Goal: Contribute content: Contribute content

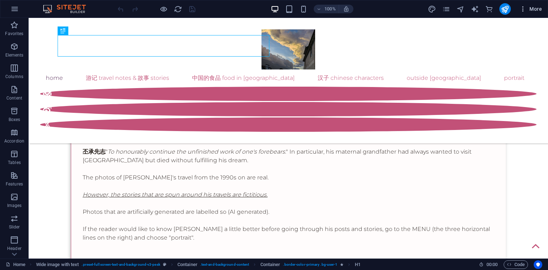
click at [536, 8] on span "More" at bounding box center [531, 8] width 23 height 7
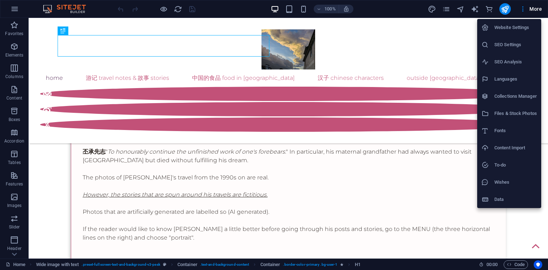
click at [503, 95] on h6 "Collections Manager" at bounding box center [516, 96] width 43 height 9
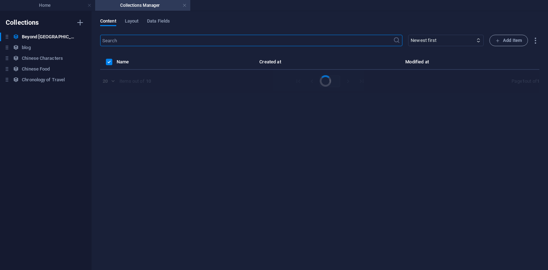
select select "columns.publishing_date_DESC"
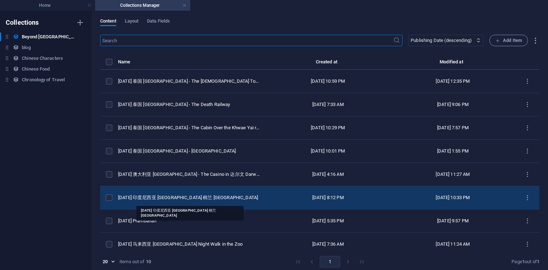
click at [151, 199] on div "[DATE] 印度尼西亚 [GEOGRAPHIC_DATA] 棉兰 [GEOGRAPHIC_DATA]" at bounding box center [189, 197] width 142 height 6
select select "original photos"
select select "[GEOGRAPHIC_DATA]"
select select "2016"
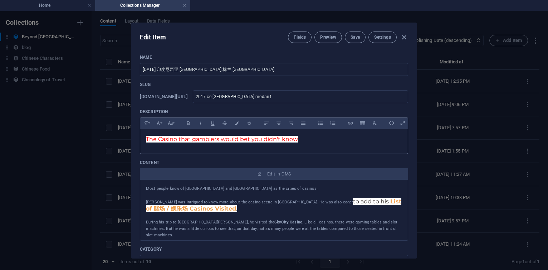
click at [260, 136] on span "The Casino that gamblers would bet you didn't know" at bounding box center [222, 139] width 152 height 7
click at [295, 137] on span "The Casino that gamblers would bet you didn't know" at bounding box center [222, 139] width 152 height 7
click at [336, 142] on p "The City in [GEOGRAPHIC_DATA] rich with Sino-Malay History" at bounding box center [274, 139] width 256 height 9
click at [283, 192] on p at bounding box center [274, 195] width 256 height 6
click at [354, 38] on span "Save" at bounding box center [355, 37] width 9 height 6
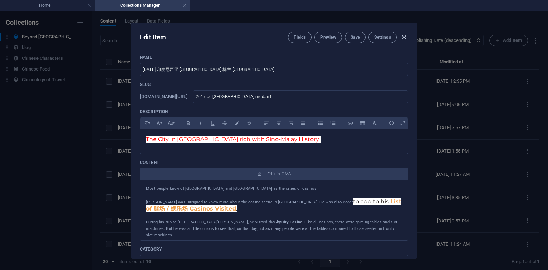
click at [405, 38] on icon "button" at bounding box center [404, 37] width 8 height 8
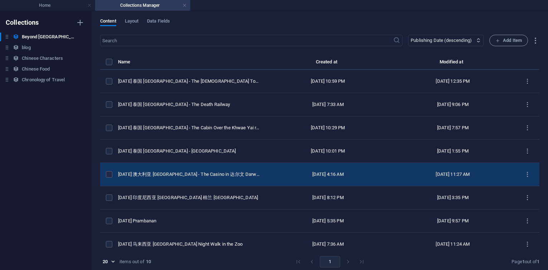
click at [198, 172] on div "[DATE] 澳大利亚 [GEOGRAPHIC_DATA] - The Casino in 达尔文 Darwin" at bounding box center [189, 174] width 142 height 6
select select "original photos"
select select "[GEOGRAPHIC_DATA]"
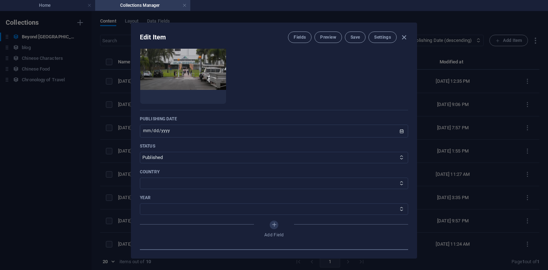
scroll to position [301, 0]
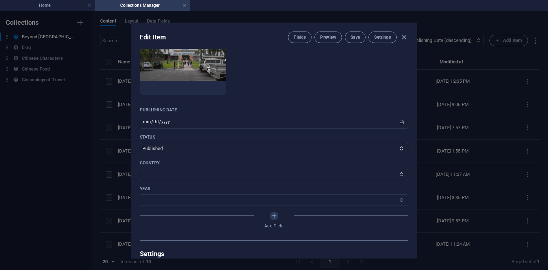
click at [162, 199] on select "2014 2016" at bounding box center [274, 199] width 268 height 11
click at [402, 38] on icon "button" at bounding box center [404, 37] width 8 height 8
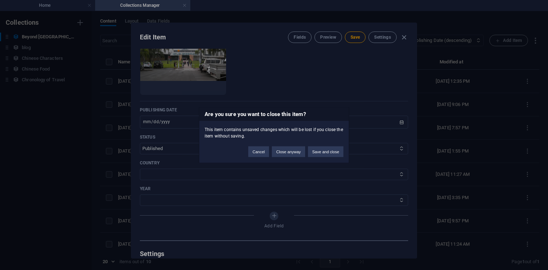
click at [400, 38] on div "Are you sure you want to close this item? This item contains unsaved changes wh…" at bounding box center [274, 135] width 548 height 270
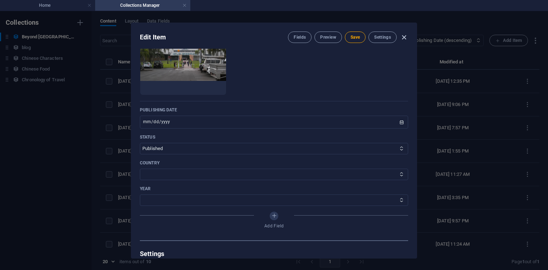
click at [405, 37] on icon "button" at bounding box center [404, 37] width 8 height 8
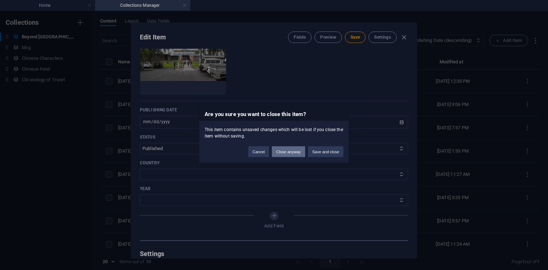
click at [287, 152] on button "Close anyway" at bounding box center [288, 151] width 33 height 11
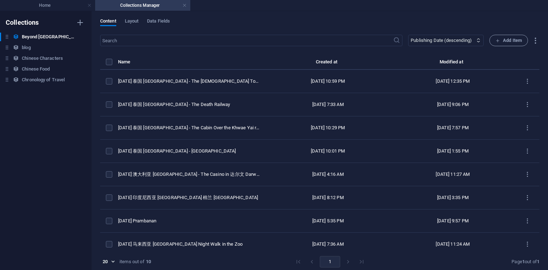
scroll to position [0, 0]
click at [164, 20] on span "Data Fields" at bounding box center [158, 22] width 23 height 10
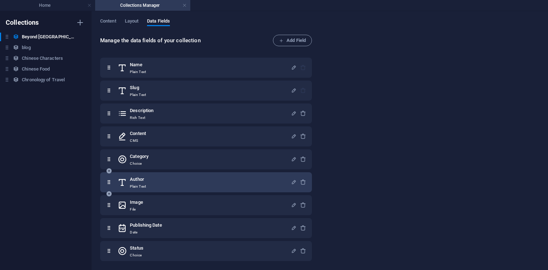
scroll to position [45, 0]
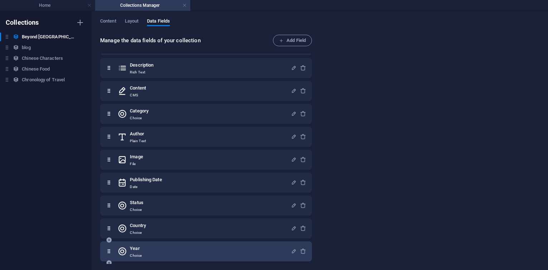
click at [152, 248] on div "Year Choice" at bounding box center [204, 251] width 173 height 14
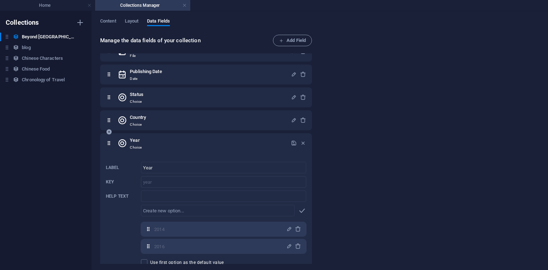
scroll to position [176, 0]
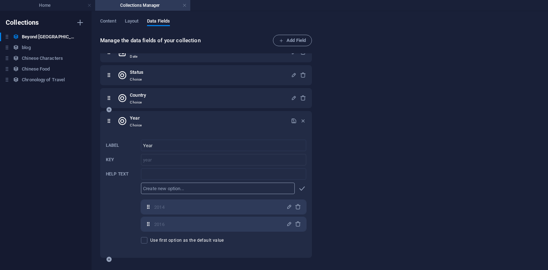
click at [192, 190] on input "text" at bounding box center [218, 188] width 154 height 11
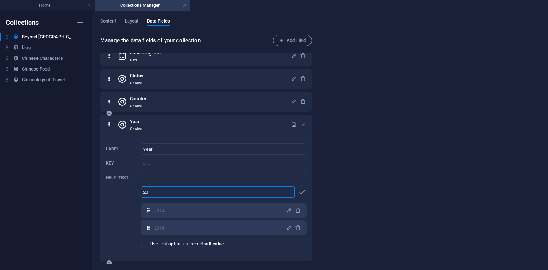
type input "2"
type input "1984"
click at [304, 192] on icon "button" at bounding box center [302, 192] width 8 height 8
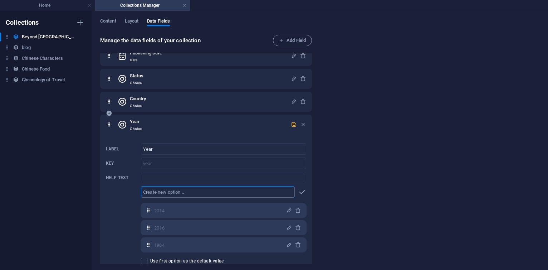
click at [235, 192] on input "text" at bounding box center [218, 191] width 154 height 11
type input "1992"
click at [304, 190] on icon "button" at bounding box center [302, 192] width 8 height 8
click at [231, 190] on input "text" at bounding box center [218, 191] width 154 height 11
type input "1993"
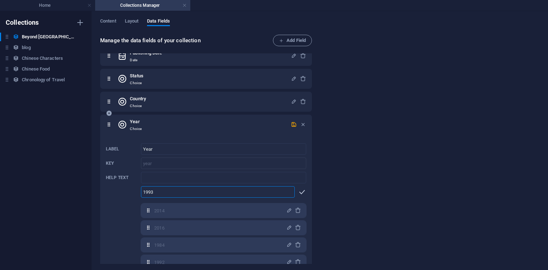
click at [303, 192] on icon "button" at bounding box center [302, 192] width 8 height 8
type input "1994"
click at [304, 191] on icon "button" at bounding box center [302, 192] width 8 height 8
type input "1996"
click at [304, 191] on icon "button" at bounding box center [302, 192] width 8 height 8
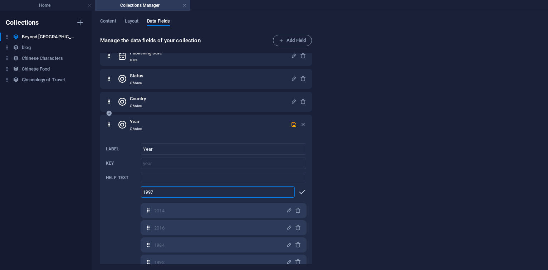
type input "1997"
click at [304, 191] on icon "button" at bounding box center [302, 192] width 8 height 8
type input "1998"
click at [304, 191] on icon "button" at bounding box center [302, 192] width 8 height 8
type input "1999"
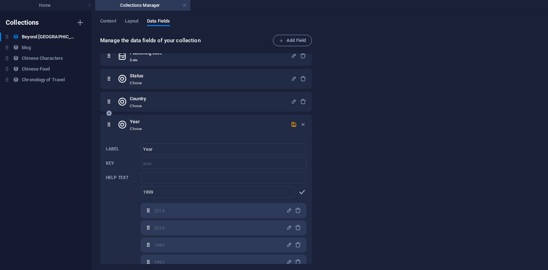
click at [304, 191] on icon "button" at bounding box center [302, 192] width 8 height 8
type input "2000"
click at [304, 191] on icon "button" at bounding box center [302, 192] width 8 height 8
click at [294, 125] on icon "button" at bounding box center [294, 124] width 6 height 6
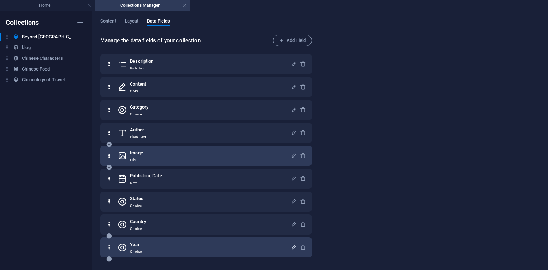
scroll to position [45, 0]
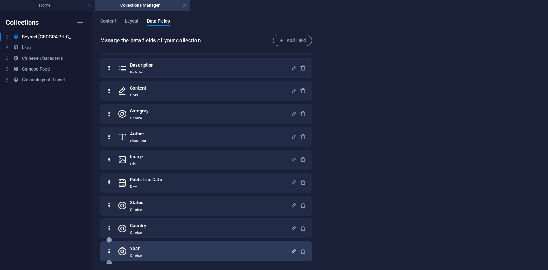
click at [191, 251] on div "Year Choice" at bounding box center [204, 251] width 173 height 14
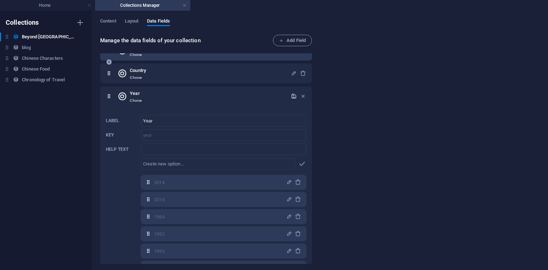
scroll to position [198, 0]
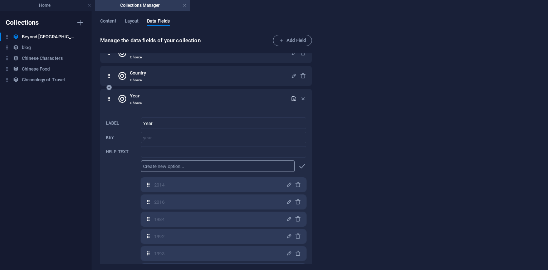
click at [200, 164] on input "text" at bounding box center [218, 165] width 154 height 11
type input "2001"
click at [301, 166] on icon "button" at bounding box center [302, 166] width 8 height 8
click at [210, 165] on input "text" at bounding box center [218, 165] width 154 height 11
type input "2011"
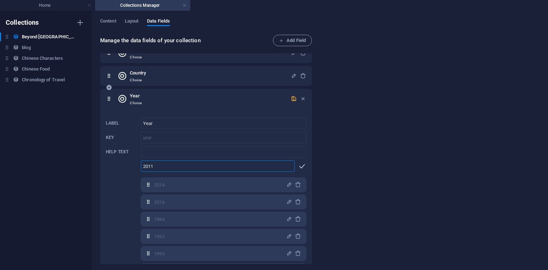
click at [302, 165] on icon "button" at bounding box center [302, 166] width 8 height 8
click at [242, 165] on input "text" at bounding box center [218, 165] width 154 height 11
type input "2012"
click at [300, 166] on icon "button" at bounding box center [302, 166] width 8 height 8
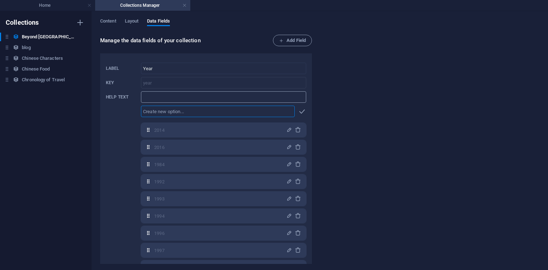
scroll to position [253, 0]
type input "2013"
click at [299, 110] on icon "button" at bounding box center [302, 111] width 8 height 8
click at [225, 116] on input "text" at bounding box center [218, 110] width 154 height 11
type input "2015"
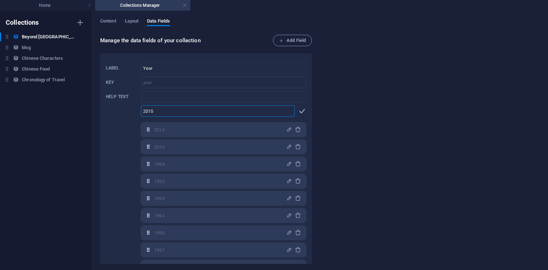
click at [301, 110] on icon "button" at bounding box center [302, 111] width 8 height 8
click at [204, 105] on input "text" at bounding box center [218, 110] width 154 height 11
type input "2017"
click at [301, 108] on icon "button" at bounding box center [302, 111] width 8 height 8
type input "2018"
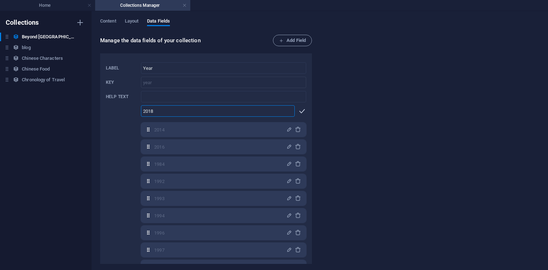
click at [302, 112] on icon "button" at bounding box center [302, 111] width 8 height 8
type input "2019"
click at [302, 112] on icon "button" at bounding box center [302, 111] width 8 height 8
type input "2020"
click at [302, 112] on icon "button" at bounding box center [302, 111] width 8 height 8
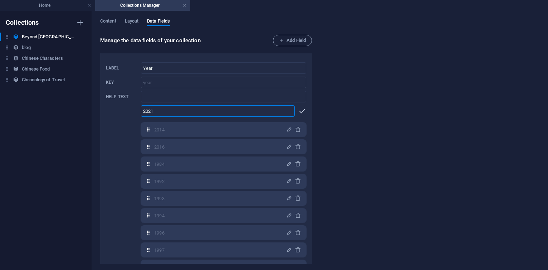
type input "2021"
click at [302, 112] on icon "button" at bounding box center [302, 111] width 8 height 8
type input "2022"
click at [302, 112] on icon "button" at bounding box center [302, 111] width 8 height 8
type input "2023"
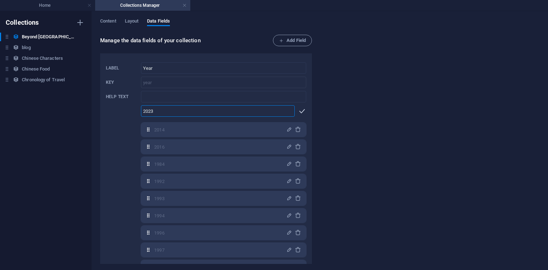
click at [302, 112] on icon "button" at bounding box center [302, 111] width 8 height 8
type input "2024"
click at [302, 112] on icon "button" at bounding box center [302, 111] width 8 height 8
type input "2025"
click at [302, 112] on icon "button" at bounding box center [302, 111] width 8 height 8
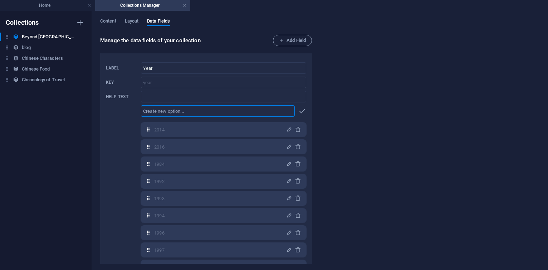
scroll to position [167, 0]
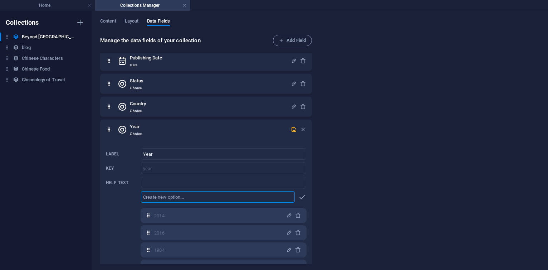
click at [294, 131] on icon "button" at bounding box center [294, 129] width 6 height 6
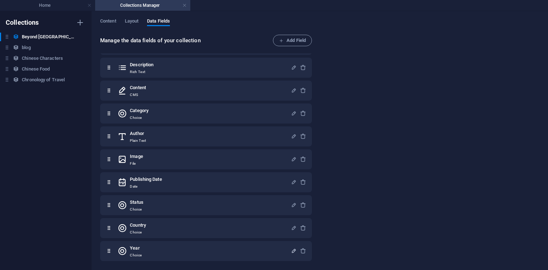
scroll to position [45, 0]
click at [115, 21] on span "Content" at bounding box center [108, 22] width 16 height 10
select select "columns.publishing_date_DESC"
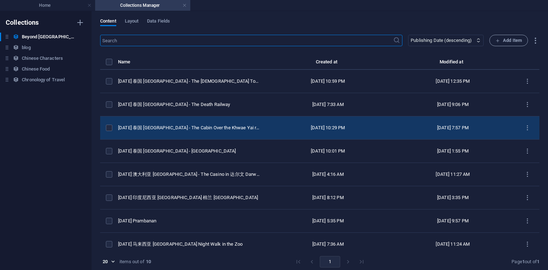
scroll to position [52, 0]
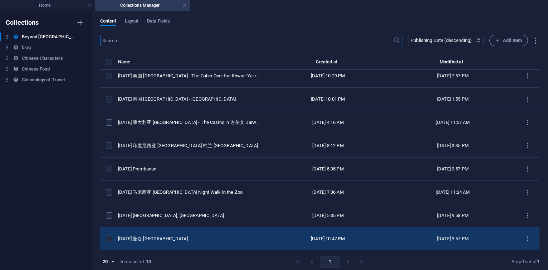
click at [142, 242] on td "[DATE] 曼谷 [GEOGRAPHIC_DATA]" at bounding box center [191, 238] width 147 height 23
select select "photos by [PERSON_NAME]"
select select "[GEOGRAPHIC_DATA]"
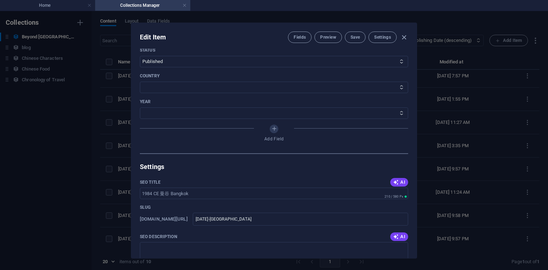
scroll to position [387, 0]
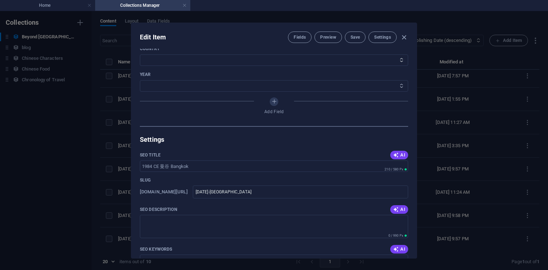
click at [156, 82] on select "2014 2016 1984 1992 1993 1994 1996 1997 1998 1999 2000 2001 2011 2012 2013 2015…" at bounding box center [274, 85] width 268 height 11
select select "1984"
click at [140, 80] on select "2014 2016 1984 1992 1993 1994 1996 1997 1998 1999 2000 2001 2011 2012 2013 2015…" at bounding box center [274, 85] width 268 height 11
click at [351, 36] on span "Save" at bounding box center [355, 37] width 9 height 6
click at [403, 39] on icon "button" at bounding box center [404, 37] width 8 height 8
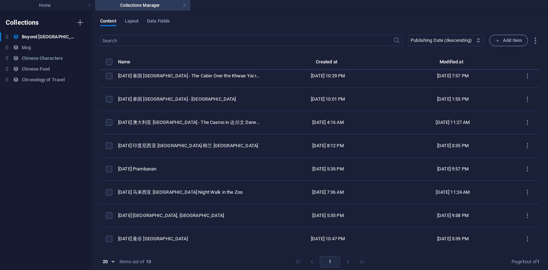
scroll to position [0, 0]
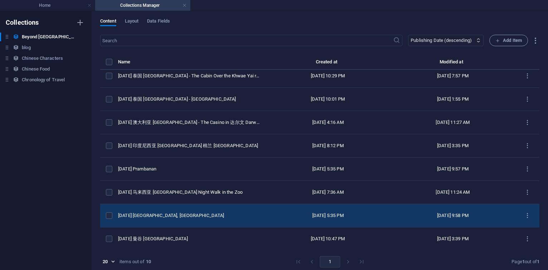
click at [157, 214] on div "[DATE] [GEOGRAPHIC_DATA], [GEOGRAPHIC_DATA]" at bounding box center [189, 215] width 142 height 6
select select "photos by [PERSON_NAME]"
select select "[GEOGRAPHIC_DATA]"
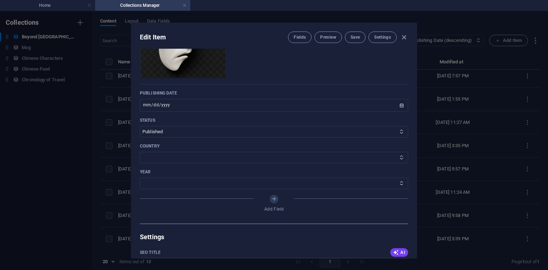
scroll to position [341, 0]
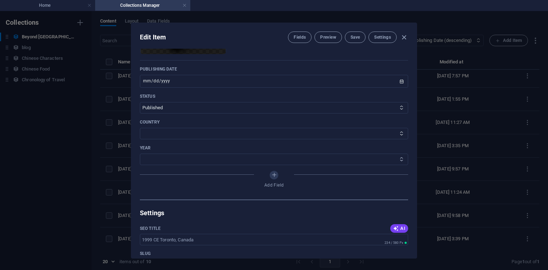
select select "1999"
click at [140, 154] on select "2014 2016 1984 1992 1993 1994 1996 1997 1998 1999 2000 2001 2011 2012 2013 2015…" at bounding box center [274, 159] width 268 height 11
click at [351, 36] on span "Save" at bounding box center [355, 37] width 9 height 6
click at [405, 36] on icon "button" at bounding box center [404, 37] width 8 height 8
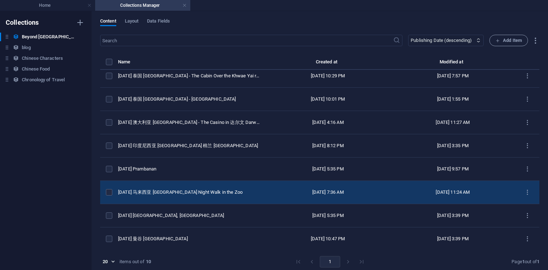
click at [145, 186] on td "[DATE] 马来西亚 [GEOGRAPHIC_DATA] Night Walk in the Zoo" at bounding box center [191, 192] width 147 height 23
select select "original photos"
select select "[GEOGRAPHIC_DATA]"
select select "2014"
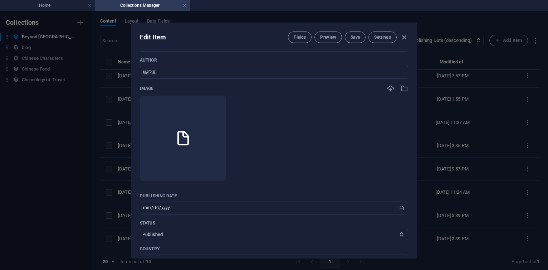
scroll to position [258, 0]
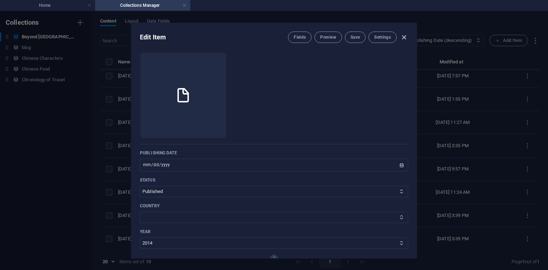
click at [403, 35] on icon "button" at bounding box center [404, 37] width 8 height 8
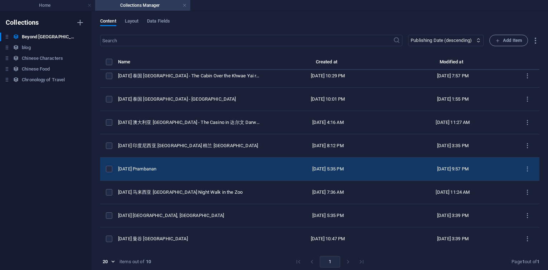
click at [134, 170] on div "[DATE] Prambanan" at bounding box center [189, 169] width 142 height 6
select select "original photos"
select select "[GEOGRAPHIC_DATA]"
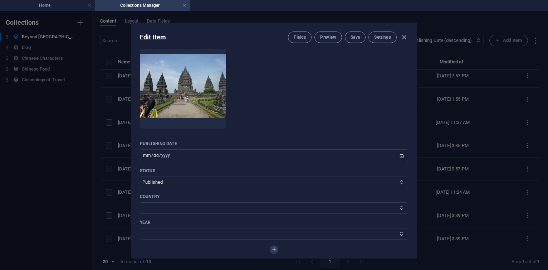
scroll to position [301, 0]
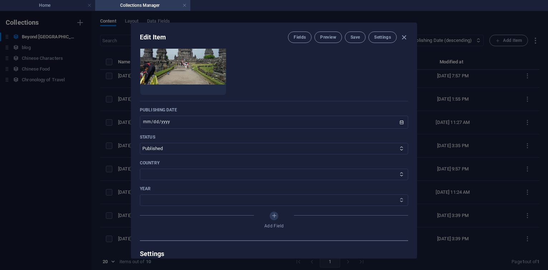
select select "2012"
click at [140, 194] on select "2014 2016 1984 1992 1993 1994 1996 1997 1998 1999 2000 2001 2011 2012 2013 2015…" at bounding box center [274, 199] width 268 height 11
click at [359, 37] on span "Save" at bounding box center [355, 37] width 9 height 6
click at [402, 37] on icon "button" at bounding box center [404, 37] width 8 height 8
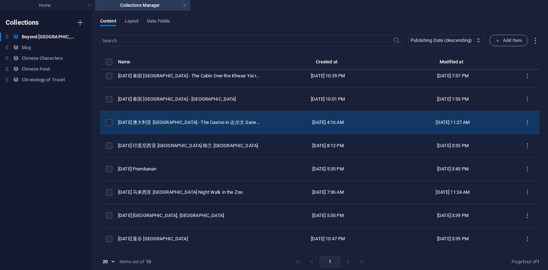
scroll to position [3, 0]
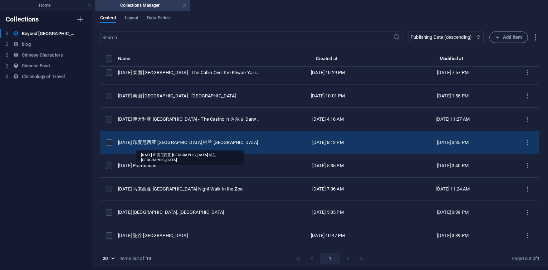
click at [160, 144] on div "[DATE] 印度尼西亚 [GEOGRAPHIC_DATA] 棉兰 [GEOGRAPHIC_DATA]" at bounding box center [189, 142] width 142 height 6
select select "original photos"
select select "[GEOGRAPHIC_DATA]"
select select "2016"
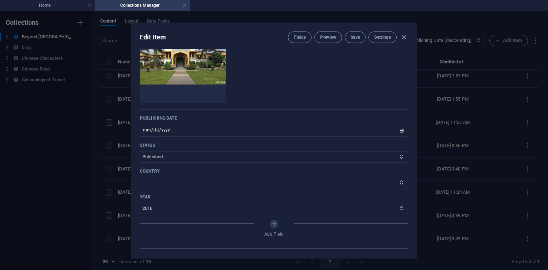
scroll to position [215, 0]
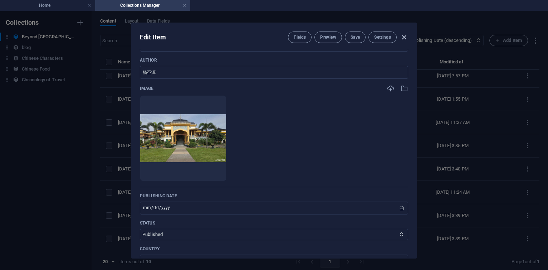
click at [405, 37] on icon "button" at bounding box center [404, 37] width 8 height 8
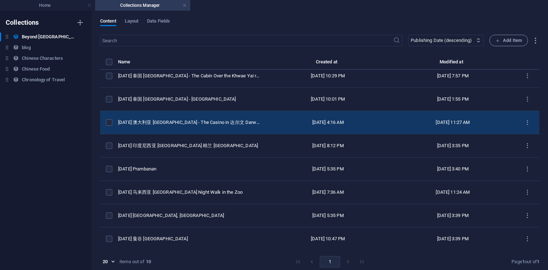
click at [165, 127] on td "[DATE] 澳大利亚 [GEOGRAPHIC_DATA] - The Casino in 达尔文 Darwin" at bounding box center [191, 122] width 147 height 23
select select "original photos"
select select "[GEOGRAPHIC_DATA]"
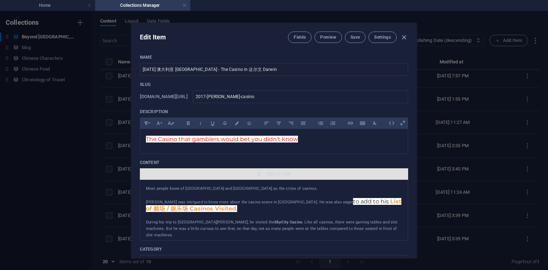
scroll to position [344, 0]
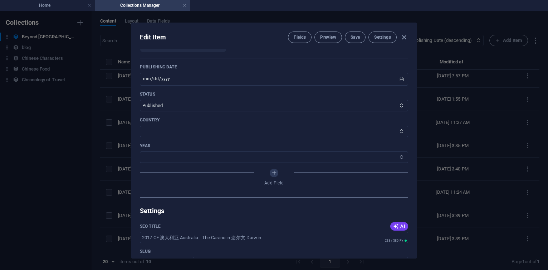
select select "2017"
click at [140, 151] on select "2014 2016 1984 1992 1993 1994 1996 1997 1998 1999 2000 2001 2011 2012 2013 2015…" at bounding box center [274, 156] width 268 height 11
click at [348, 35] on button "Save" at bounding box center [355, 37] width 21 height 11
click at [403, 38] on icon "button" at bounding box center [404, 37] width 8 height 8
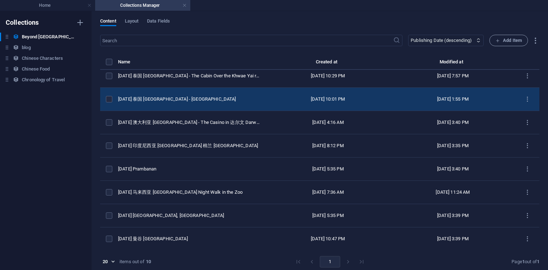
click at [160, 102] on div "[DATE] 泰国 [GEOGRAPHIC_DATA] - [GEOGRAPHIC_DATA]" at bounding box center [189, 99] width 142 height 6
select select "original photos"
select select "[GEOGRAPHIC_DATA]"
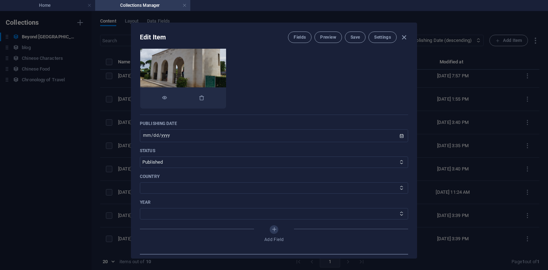
scroll to position [301, 0]
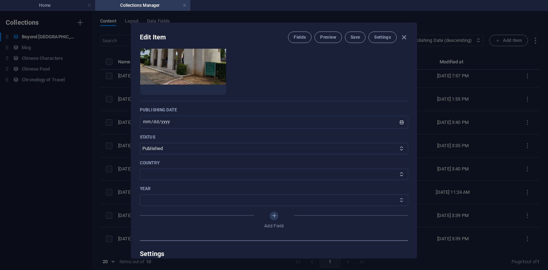
select select "2022"
click at [140, 194] on select "2014 2016 1984 1992 1993 1994 1996 1997 1998 1999 2000 2001 2011 2012 2013 2015…" at bounding box center [274, 199] width 268 height 11
click at [351, 37] on span "Save" at bounding box center [355, 37] width 9 height 6
click at [403, 36] on icon "button" at bounding box center [404, 37] width 8 height 8
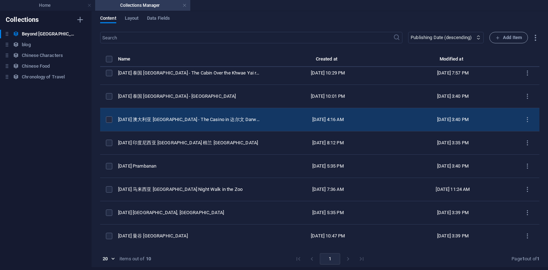
scroll to position [3, 0]
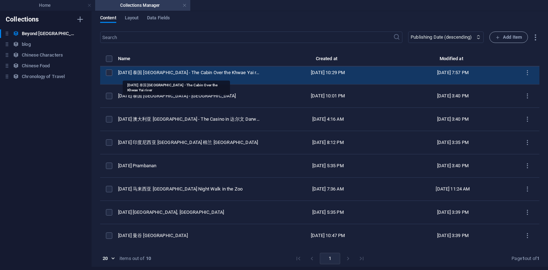
click at [192, 74] on div "[DATE] 泰国 [GEOGRAPHIC_DATA] - The Cabin Over the Khwae Yai river" at bounding box center [189, 72] width 142 height 6
select select "original photos"
select select "[GEOGRAPHIC_DATA]"
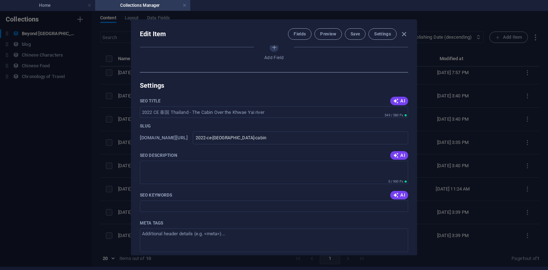
scroll to position [423, 0]
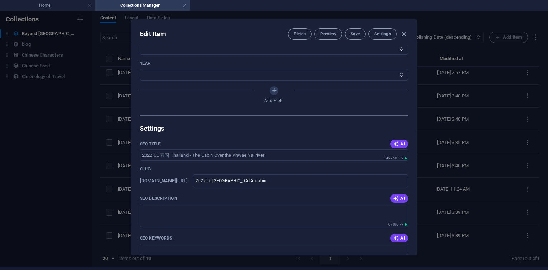
select select "2022"
click at [140, 69] on select "2014 2016 1984 1992 1993 1994 1996 1997 1998 1999 2000 2001 2011 2012 2013 2015…" at bounding box center [274, 74] width 268 height 11
click at [361, 35] on button "Save" at bounding box center [355, 33] width 21 height 11
click at [406, 32] on icon "button" at bounding box center [404, 34] width 8 height 8
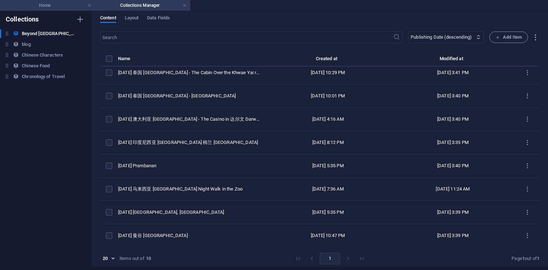
click at [56, 5] on h4 "Home" at bounding box center [47, 5] width 95 height 8
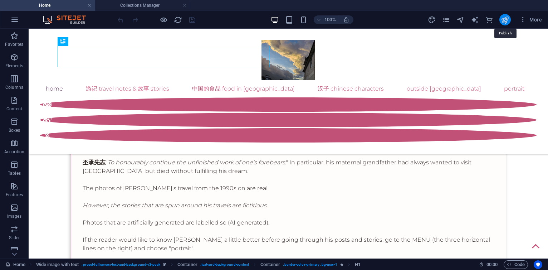
click at [506, 18] on icon "publish" at bounding box center [505, 20] width 8 height 8
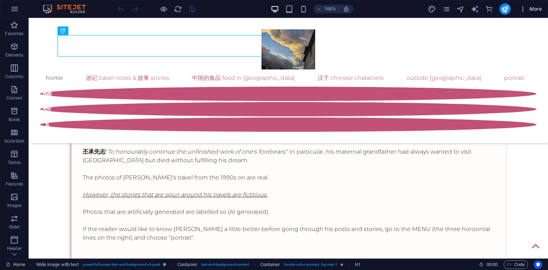
click at [532, 11] on span "More" at bounding box center [531, 8] width 23 height 7
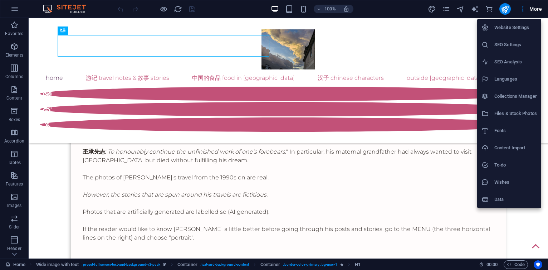
click at [512, 96] on h6 "Collections Manager" at bounding box center [516, 96] width 43 height 9
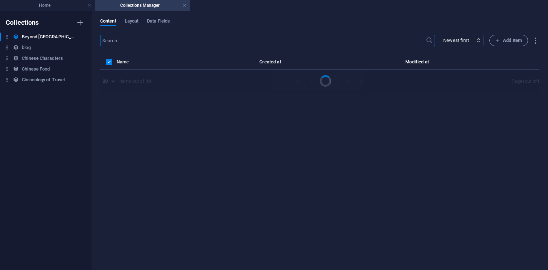
select select "columns.publishing_date_DESC"
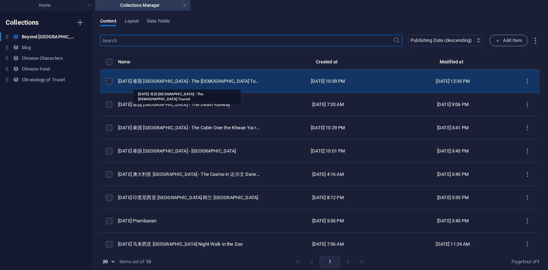
click at [220, 83] on div "[DATE] 泰国 [GEOGRAPHIC_DATA] - The [DEMOGRAPHIC_DATA] Tourist" at bounding box center [189, 81] width 142 height 6
select select "original photos"
select select "[GEOGRAPHIC_DATA]"
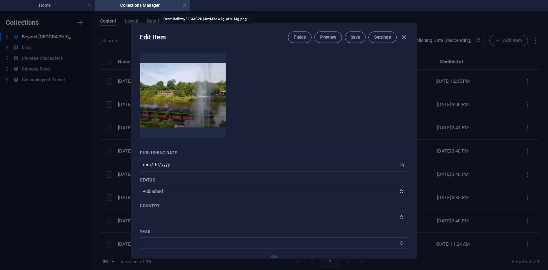
scroll to position [301, 0]
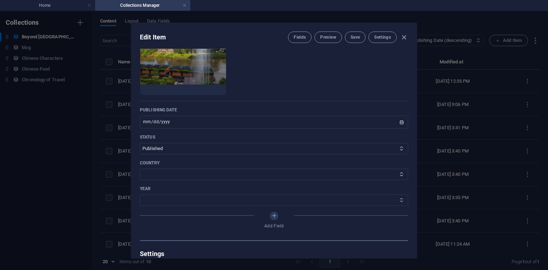
select select "2022"
click at [140, 194] on select "2014 2016 1984 1992 1993 1994 1996 1997 1998 1999 2000 2001 2011 2012 2013 2015…" at bounding box center [274, 199] width 268 height 11
click at [359, 40] on button "Save" at bounding box center [355, 37] width 21 height 11
click at [402, 37] on icon "button" at bounding box center [404, 37] width 8 height 8
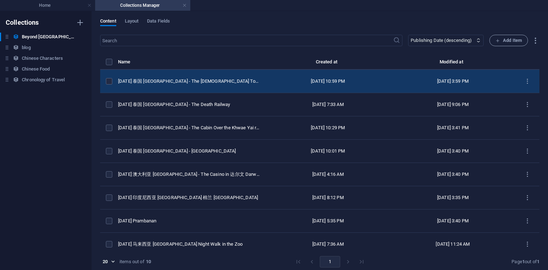
scroll to position [0, 0]
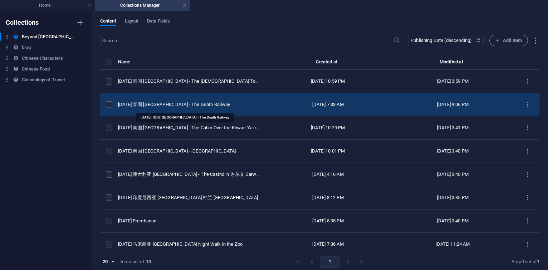
click at [158, 105] on div "[DATE] 泰国 [GEOGRAPHIC_DATA] - The Death Railway" at bounding box center [189, 104] width 142 height 6
select select "original photos"
select select "[GEOGRAPHIC_DATA]"
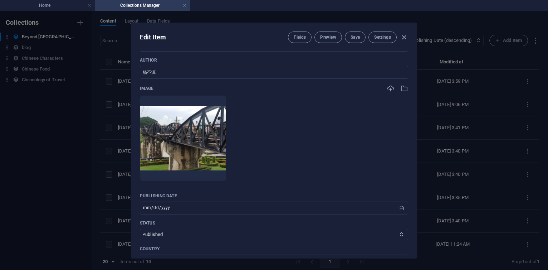
scroll to position [387, 0]
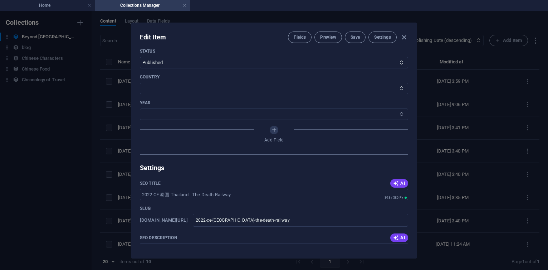
select select "2022"
click at [140, 108] on select "2014 2016 1984 1992 1993 1994 1996 1997 1998 1999 2000 2001 2011 2012 2013 2015…" at bounding box center [274, 113] width 268 height 11
click at [357, 40] on button "Save" at bounding box center [355, 37] width 21 height 11
click at [405, 38] on icon "button" at bounding box center [404, 37] width 8 height 8
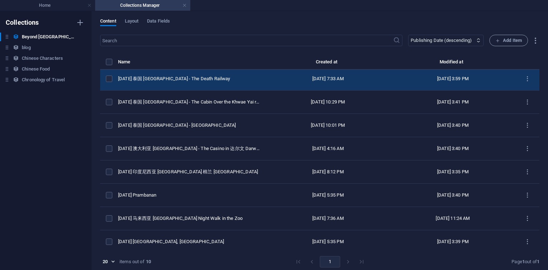
scroll to position [0, 0]
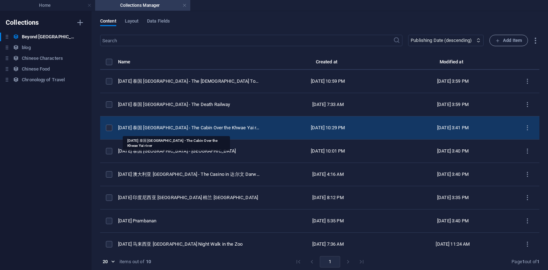
click at [190, 125] on div "[DATE] 泰国 [GEOGRAPHIC_DATA] - The Cabin Over the Khwae Yai river" at bounding box center [189, 128] width 142 height 6
select select "original photos"
select select "[GEOGRAPHIC_DATA]"
select select "2022"
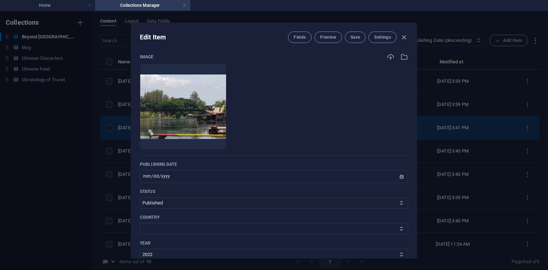
scroll to position [258, 0]
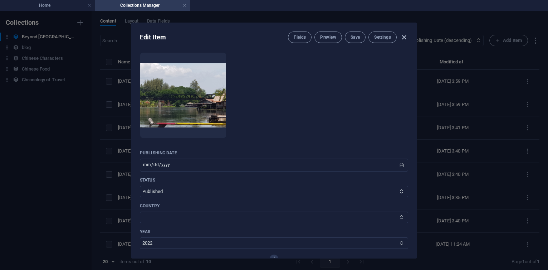
click at [405, 35] on icon "button" at bounding box center [404, 37] width 8 height 8
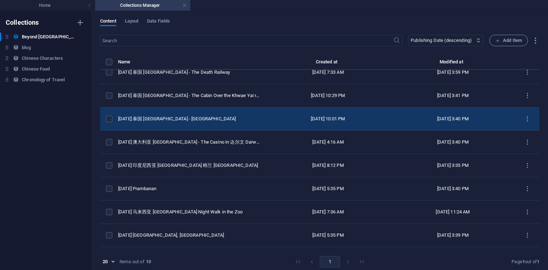
scroll to position [43, 0]
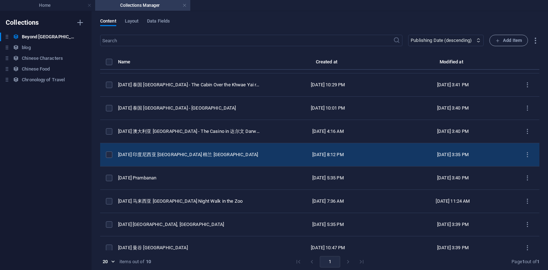
click at [184, 154] on div "[DATE] 印度尼西亚 [GEOGRAPHIC_DATA] 棉兰 [GEOGRAPHIC_DATA]" at bounding box center [189, 154] width 142 height 6
select select "original photos"
select select "[GEOGRAPHIC_DATA]"
select select "2016"
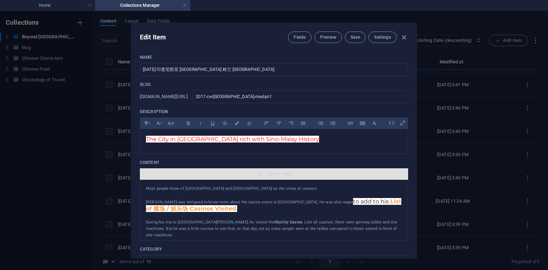
click at [278, 174] on span "Edit in CMS" at bounding box center [279, 174] width 24 height 6
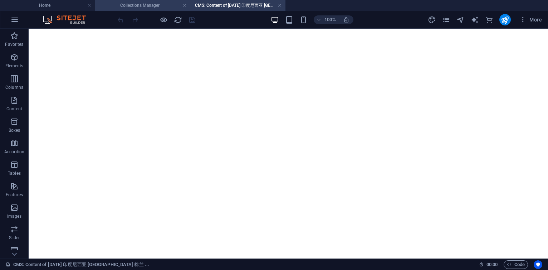
click at [155, 7] on h4 "Collections Manager" at bounding box center [142, 5] width 95 height 8
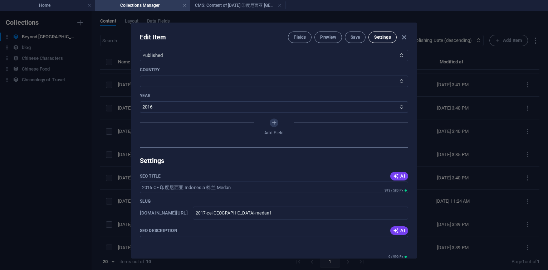
scroll to position [387, 0]
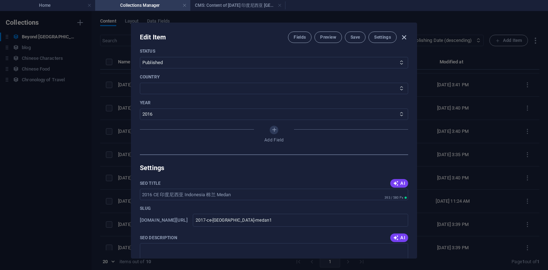
click at [405, 37] on icon "button" at bounding box center [404, 37] width 8 height 8
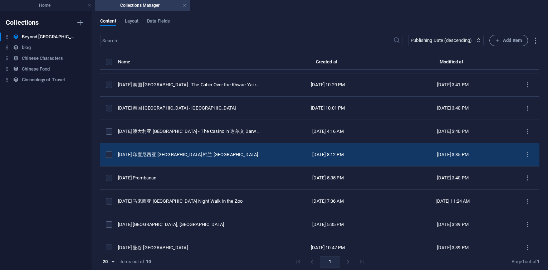
click at [180, 158] on td "[DATE] 印度尼西亚 [GEOGRAPHIC_DATA] 棉兰 [GEOGRAPHIC_DATA]" at bounding box center [191, 154] width 147 height 23
select select "original photos"
select select "[GEOGRAPHIC_DATA]"
select select "2016"
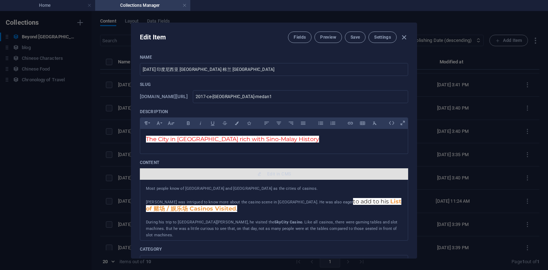
click at [271, 175] on span "Edit in CMS" at bounding box center [279, 174] width 24 height 6
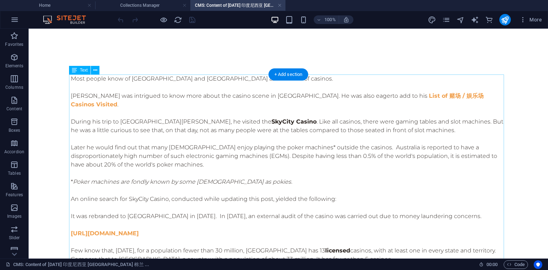
scroll to position [0, 0]
click at [252, 116] on div "Most people know of [GEOGRAPHIC_DATA] and [GEOGRAPHIC_DATA] as the cities of ca…" at bounding box center [288, 181] width 435 height 215
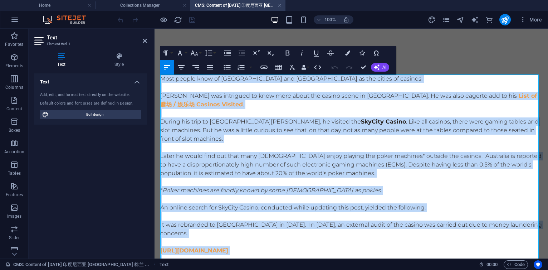
click at [252, 116] on p at bounding box center [351, 113] width 382 height 9
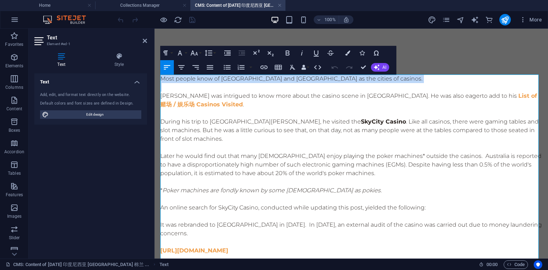
drag, startPoint x: 161, startPoint y: 79, endPoint x: 420, endPoint y: 91, distance: 258.4
click at [420, 91] on div "Most people know of [GEOGRAPHIC_DATA] and [GEOGRAPHIC_DATA] as the cities of ca…" at bounding box center [351, 190] width 382 height 232
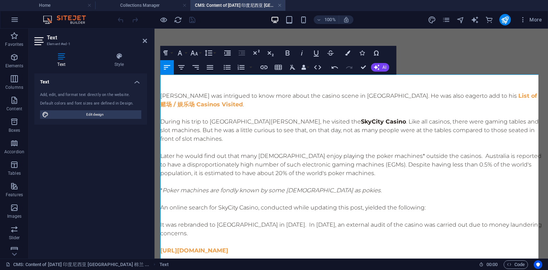
click at [187, 76] on p at bounding box center [351, 78] width 382 height 9
click at [183, 84] on p at bounding box center [351, 87] width 382 height 9
click at [184, 83] on p at bounding box center [351, 78] width 382 height 9
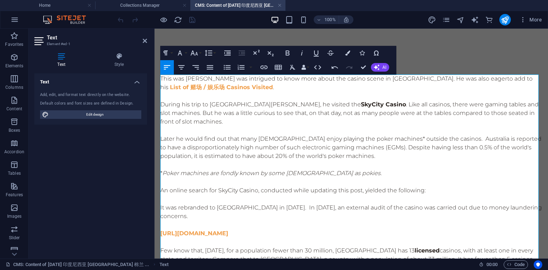
click at [241, 79] on p "This was [PERSON_NAME] was intrigued to know more about the casino scene in [GE…" at bounding box center [351, 82] width 382 height 17
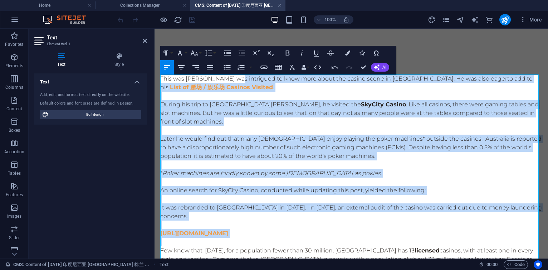
click at [505, 238] on p at bounding box center [351, 242] width 382 height 9
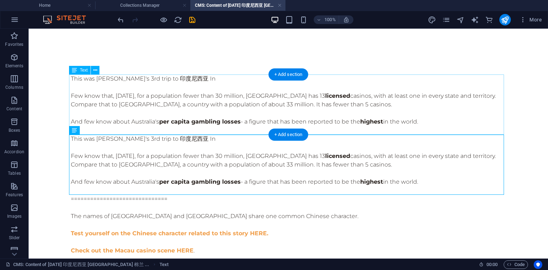
click at [248, 82] on div "This was [PERSON_NAME]'s 3rd trip to 印度尼西亚 In [GEOGRAPHIC_DATA] know that, [DAT…" at bounding box center [288, 104] width 435 height 60
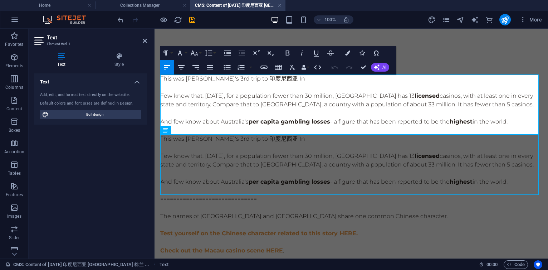
click at [327, 80] on p "This was [PERSON_NAME]'s 3rd trip to 印度尼西亚 In" at bounding box center [351, 78] width 382 height 9
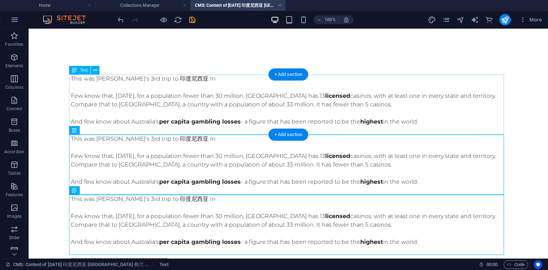
click at [323, 84] on div "This was [PERSON_NAME]'s 3rd trip to 印度尼西亚 In [GEOGRAPHIC_DATA] know that, [DAT…" at bounding box center [288, 104] width 435 height 60
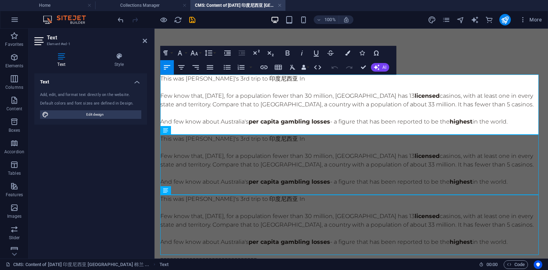
click at [315, 81] on p "This was [PERSON_NAME]'s 3rd trip to 印度尼西亚 In" at bounding box center [351, 78] width 382 height 9
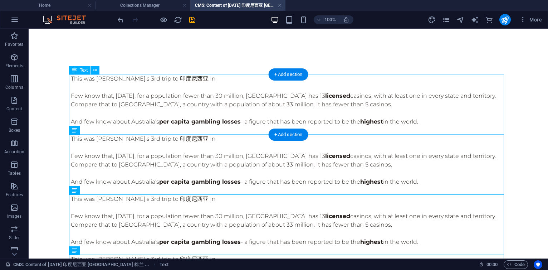
click at [314, 87] on div "This was [PERSON_NAME]'s 3rd trip to 印度尼西亚 In [GEOGRAPHIC_DATA] know that, [DAT…" at bounding box center [288, 104] width 435 height 60
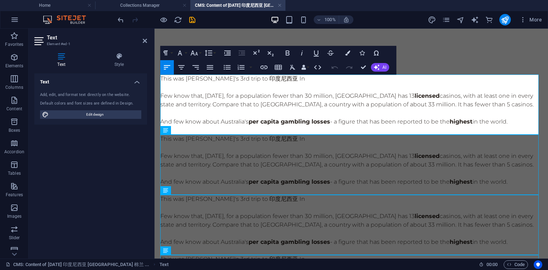
click at [319, 84] on p at bounding box center [351, 87] width 382 height 9
click at [314, 77] on p "This was [PERSON_NAME]'s 3rd trip to 印度尼西亚 In" at bounding box center [351, 78] width 382 height 9
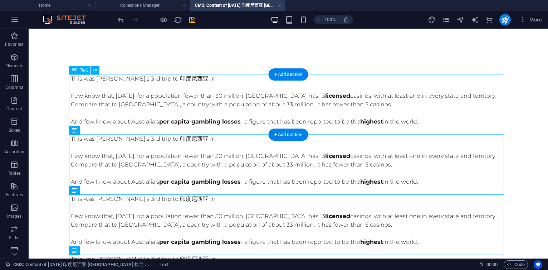
click at [315, 94] on div "This was [PERSON_NAME]'s 3rd trip to 印度尼西亚 In [GEOGRAPHIC_DATA] know that, [DAT…" at bounding box center [288, 104] width 435 height 60
click at [315, 95] on div "This was [PERSON_NAME]'s 3rd trip to 印度尼西亚 In [GEOGRAPHIC_DATA] know that, [DAT…" at bounding box center [288, 104] width 435 height 60
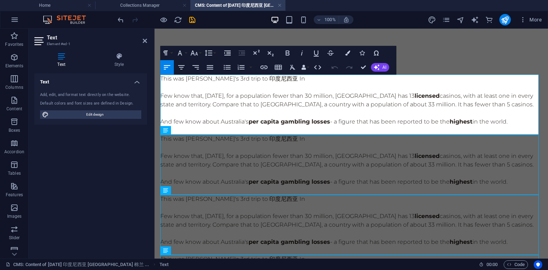
click at [221, 105] on p "Few know that, [DATE], for a population fewer than 30 million, [GEOGRAPHIC_DATA…" at bounding box center [351, 100] width 382 height 17
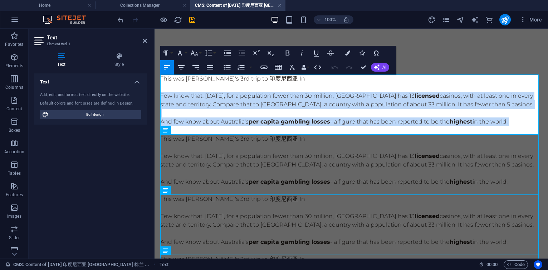
drag, startPoint x: 160, startPoint y: 94, endPoint x: 485, endPoint y: 128, distance: 326.5
click at [485, 128] on div "This was [PERSON_NAME]'s 3rd trip to 印度尼西亚 In [GEOGRAPHIC_DATA] know that, [DAT…" at bounding box center [351, 104] width 382 height 60
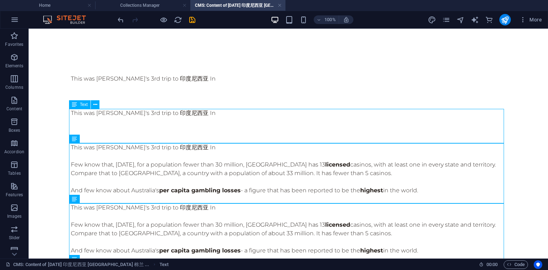
click at [301, 120] on div "This was [PERSON_NAME]'s 3rd trip to 印度尼西亚 In ​" at bounding box center [288, 126] width 435 height 34
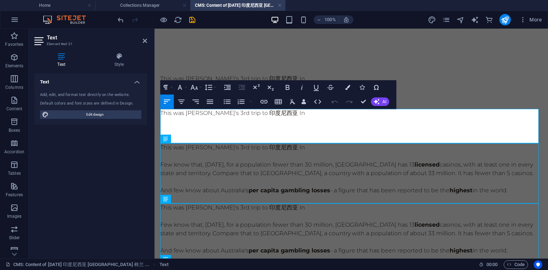
click at [315, 110] on p "This was [PERSON_NAME]'s 3rd trip to 印度尼西亚 In" at bounding box center [351, 113] width 382 height 9
click at [337, 113] on p "This was [PERSON_NAME]'s 3rd trip to [GEOGRAPHIC_DATA]. This part of [GEOGRAPHI…" at bounding box center [351, 113] width 382 height 9
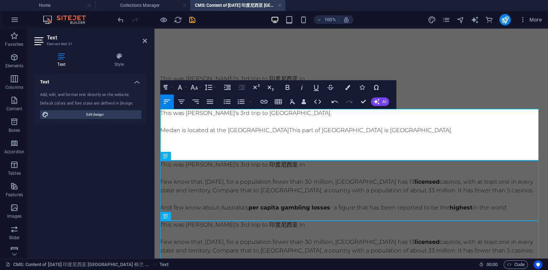
scroll to position [0, 5]
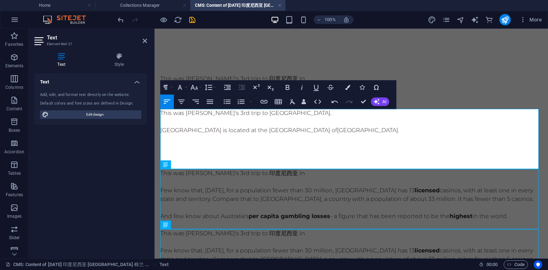
click at [214, 128] on p "[GEOGRAPHIC_DATA] is located at the [GEOGRAPHIC_DATA] of [GEOGRAPHIC_DATA]." at bounding box center [351, 130] width 382 height 9
click at [315, 131] on p "[GEOGRAPHIC_DATA] is located in the [GEOGRAPHIC_DATA] of [GEOGRAPHIC_DATA]." at bounding box center [351, 130] width 382 height 9
click at [165, 130] on p "[GEOGRAPHIC_DATA] is located in the [GEOGRAPHIC_DATA] of [GEOGRAPHIC_DATA]. Thi…" at bounding box center [351, 130] width 382 height 9
click at [165, 129] on p "[GEOGRAPHIC_DATA] is located in the [GEOGRAPHIC_DATA] of [GEOGRAPHIC_DATA]. Thi…" at bounding box center [351, 130] width 382 height 9
click at [446, 134] on p "[GEOGRAPHIC_DATA] is located in the [GEOGRAPHIC_DATA] island of [GEOGRAPHIC_DAT…" at bounding box center [351, 130] width 382 height 9
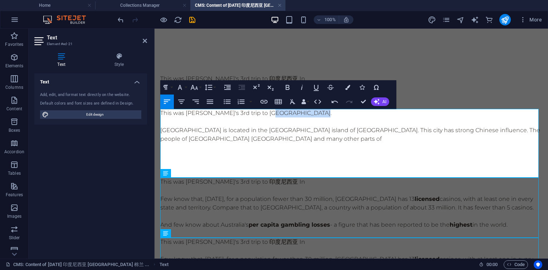
drag, startPoint x: 275, startPoint y: 111, endPoint x: 332, endPoint y: 112, distance: 57.3
click at [332, 112] on p "This was [PERSON_NAME]'s 3rd trip to [GEOGRAPHIC_DATA]." at bounding box center [351, 113] width 382 height 9
copy p "印度尼西亚 [GEOGRAPHIC_DATA]"
click at [215, 139] on p "[GEOGRAPHIC_DATA] is located in the [GEOGRAPHIC_DATA] island of [GEOGRAPHIC_DAT…" at bounding box center [351, 134] width 382 height 17
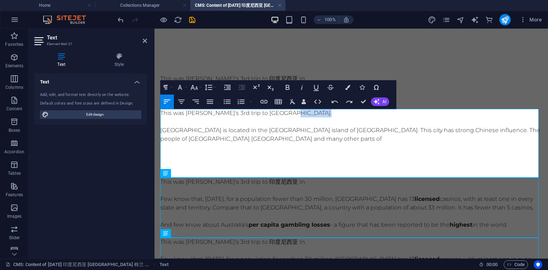
drag, startPoint x: 304, startPoint y: 112, endPoint x: 360, endPoint y: 116, distance: 56.0
click at [360, 116] on p "This was [PERSON_NAME]'s 3rd trip to [GEOGRAPHIC_DATA]." at bounding box center [351, 113] width 382 height 9
copy p "[GEOGRAPHIC_DATA]."
click at [213, 139] on p "[GEOGRAPHIC_DATA] is located in the [GEOGRAPHIC_DATA] island of [GEOGRAPHIC_DAT…" at bounding box center [351, 134] width 382 height 17
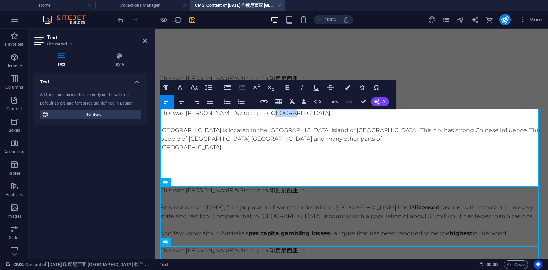
drag, startPoint x: 274, startPoint y: 112, endPoint x: 302, endPoint y: 113, distance: 27.6
click at [302, 113] on p "This was [PERSON_NAME]'s 3rd trip to [GEOGRAPHIC_DATA]." at bounding box center [351, 113] width 382 height 9
copy p "印度尼西亚"
click at [218, 136] on p "[GEOGRAPHIC_DATA] is located in the [GEOGRAPHIC_DATA] island of [GEOGRAPHIC_DAT…" at bounding box center [351, 134] width 382 height 17
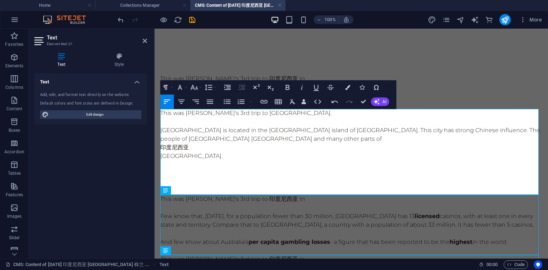
click at [219, 136] on p "[GEOGRAPHIC_DATA] is located in the [GEOGRAPHIC_DATA] island of [GEOGRAPHIC_DAT…" at bounding box center [351, 134] width 382 height 17
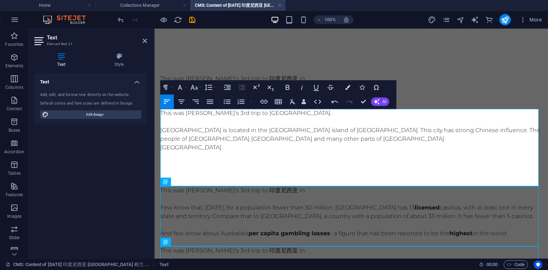
click at [163, 149] on p "[GEOGRAPHIC_DATA]." at bounding box center [351, 147] width 382 height 9
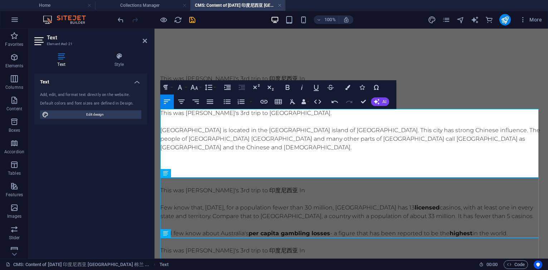
click at [432, 140] on p "[GEOGRAPHIC_DATA] is located in the [GEOGRAPHIC_DATA] island of [GEOGRAPHIC_DAT…" at bounding box center [351, 139] width 382 height 26
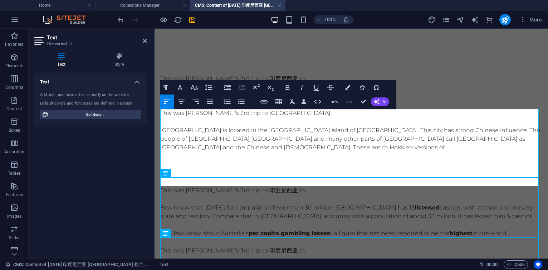
scroll to position [0, 3]
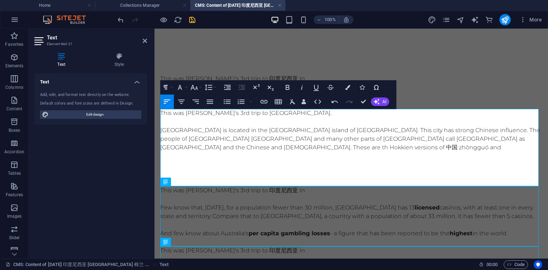
click at [192, 23] on icon "save" at bounding box center [192, 20] width 8 height 8
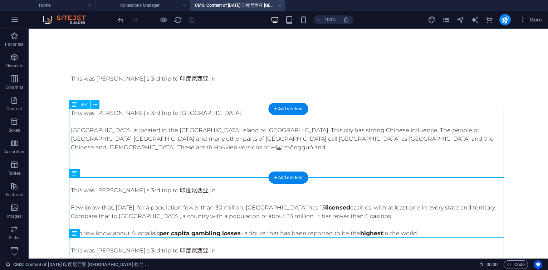
click at [423, 141] on div "This was [PERSON_NAME]'s 3rd trip to [GEOGRAPHIC_DATA]. [GEOGRAPHIC_DATA] is lo…" at bounding box center [288, 147] width 435 height 77
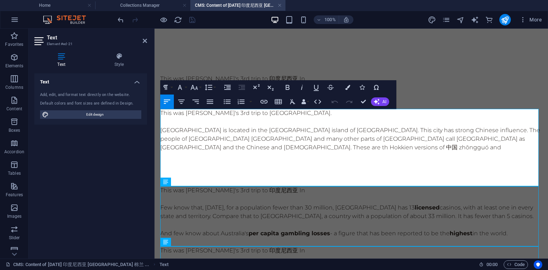
click at [227, 150] on p "[GEOGRAPHIC_DATA] is located in the [GEOGRAPHIC_DATA] island of [GEOGRAPHIC_DAT…" at bounding box center [351, 139] width 382 height 26
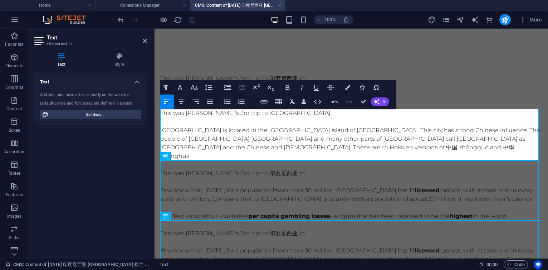
click at [261, 150] on p "[GEOGRAPHIC_DATA] is located in the [GEOGRAPHIC_DATA] island of [GEOGRAPHIC_DAT…" at bounding box center [351, 143] width 382 height 34
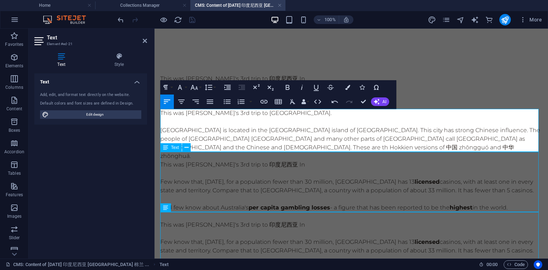
click at [248, 169] on div "This was [PERSON_NAME]'s 3rd trip to 印度尼西亚 In [GEOGRAPHIC_DATA] know that, [DAT…" at bounding box center [351, 190] width 382 height 60
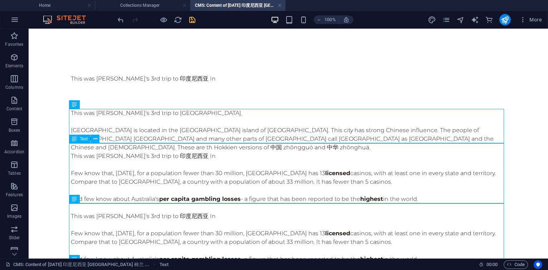
click at [238, 152] on div "This was [PERSON_NAME]'s 3rd trip to 印度尼西亚 In [GEOGRAPHIC_DATA] know that, [DAT…" at bounding box center [288, 182] width 435 height 60
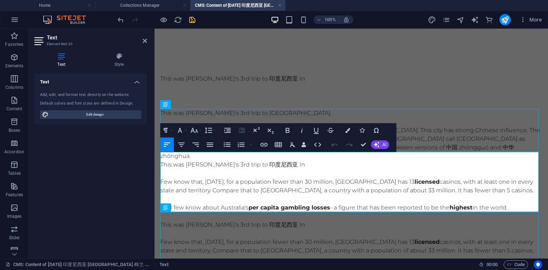
click at [193, 160] on p "This was [PERSON_NAME]'s 3rd trip to 印度尼西亚 In" at bounding box center [351, 164] width 382 height 9
click at [205, 180] on p "Few know that, [DATE], for a population fewer than 30 million, [GEOGRAPHIC_DATA…" at bounding box center [351, 186] width 382 height 17
click at [260, 182] on p "Few know that, [DATE], for a population fewer than 30 million, [GEOGRAPHIC_DATA…" at bounding box center [351, 186] width 382 height 17
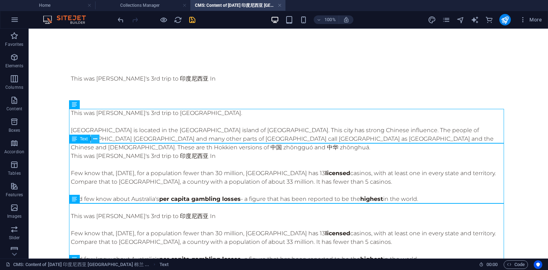
click at [95, 136] on icon at bounding box center [95, 139] width 4 height 8
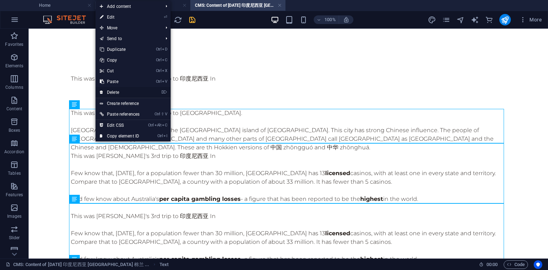
click at [124, 92] on link "⌦ Delete" at bounding box center [120, 92] width 48 height 11
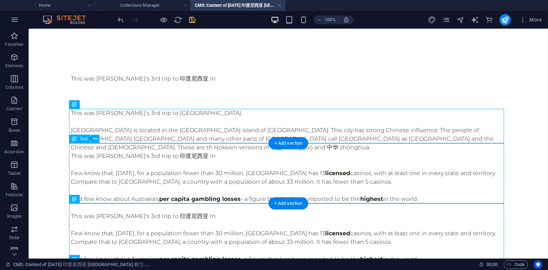
click at [98, 153] on div "This was [PERSON_NAME]'s 3rd trip to 印度尼西亚 In [GEOGRAPHIC_DATA] know that, [DAT…" at bounding box center [288, 182] width 435 height 60
click at [95, 137] on icon at bounding box center [95, 139] width 4 height 8
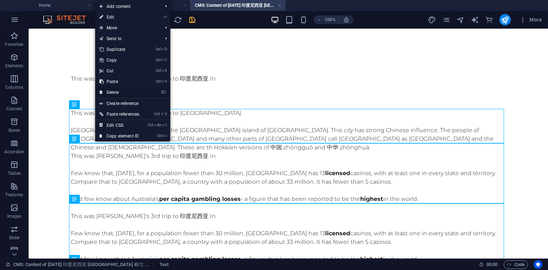
click at [121, 89] on link "⌦ Delete" at bounding box center [119, 92] width 48 height 11
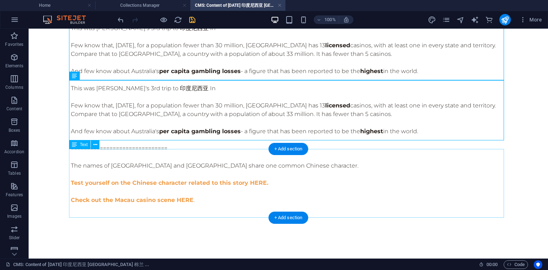
scroll to position [85, 0]
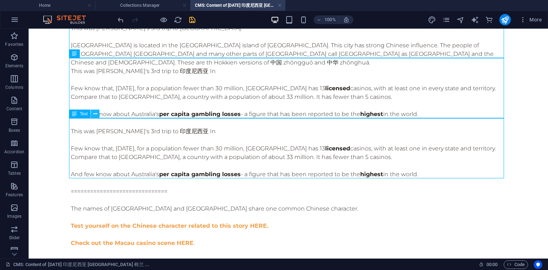
click at [97, 113] on button at bounding box center [95, 114] width 9 height 9
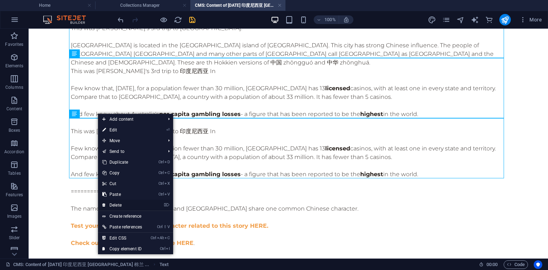
click at [121, 206] on link "⌦ Delete" at bounding box center [122, 205] width 48 height 11
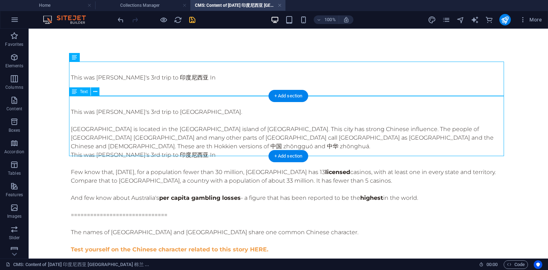
scroll to position [0, 0]
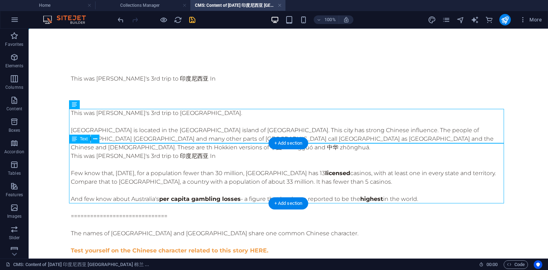
click at [123, 158] on div "This was [PERSON_NAME]'s 3rd trip to 印度尼西亚 In [GEOGRAPHIC_DATA] know that, [DAT…" at bounding box center [288, 182] width 435 height 60
click at [96, 136] on icon at bounding box center [95, 139] width 4 height 8
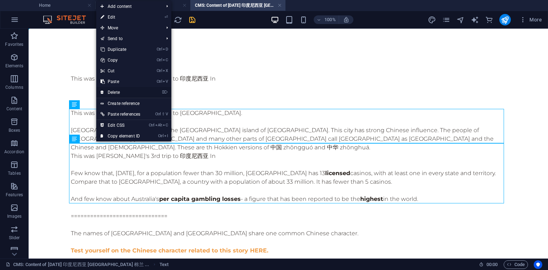
click at [115, 95] on link "⌦ Delete" at bounding box center [120, 92] width 48 height 11
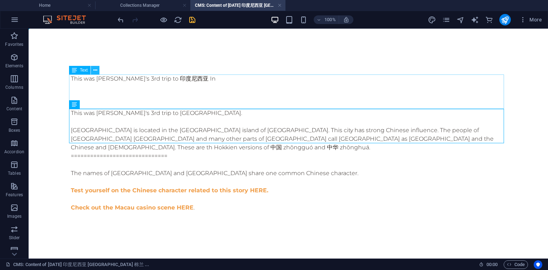
click at [96, 71] on icon at bounding box center [95, 71] width 4 height 8
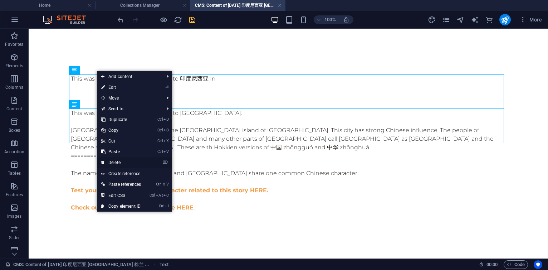
click at [121, 163] on link "⌦ Delete" at bounding box center [121, 162] width 48 height 11
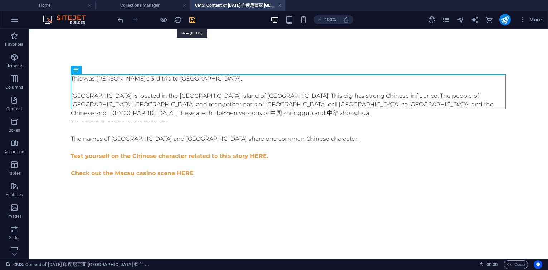
click at [191, 20] on icon "save" at bounding box center [192, 20] width 8 height 8
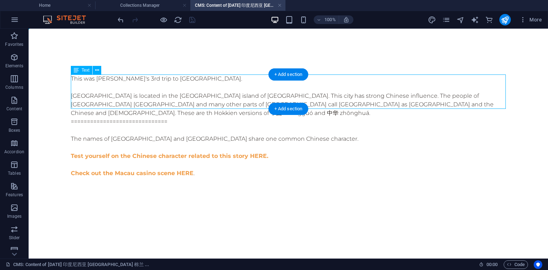
click at [156, 103] on div "This was [PERSON_NAME]'s 3rd trip to [GEOGRAPHIC_DATA]. [GEOGRAPHIC_DATA] is lo…" at bounding box center [288, 95] width 435 height 43
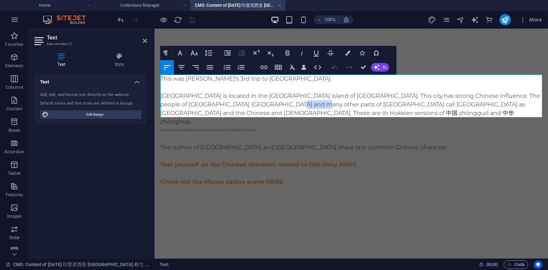
drag, startPoint x: 296, startPoint y: 104, endPoint x: 321, endPoint y: 103, distance: 25.1
click at [321, 103] on p "[GEOGRAPHIC_DATA] is located in the [GEOGRAPHIC_DATA] island of [GEOGRAPHIC_DAT…" at bounding box center [351, 109] width 382 height 34
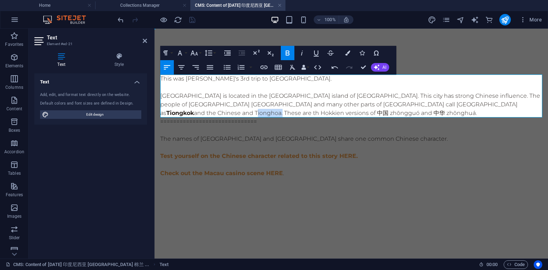
drag, startPoint x: 387, startPoint y: 104, endPoint x: 413, endPoint y: 106, distance: 25.8
click at [413, 106] on p "[GEOGRAPHIC_DATA] is located in the [GEOGRAPHIC_DATA] island of [GEOGRAPHIC_DAT…" at bounding box center [351, 105] width 382 height 26
click at [415, 127] on div "The names of [GEOGRAPHIC_DATA] and [GEOGRAPHIC_DATA] share one common Chinese c…" at bounding box center [351, 160] width 382 height 69
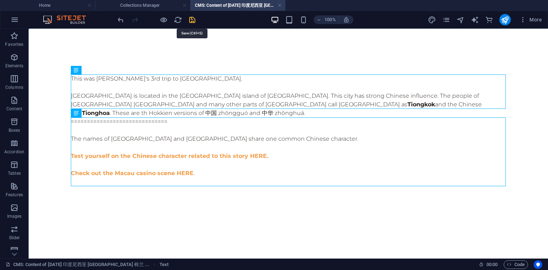
click at [194, 18] on icon "save" at bounding box center [192, 20] width 8 height 8
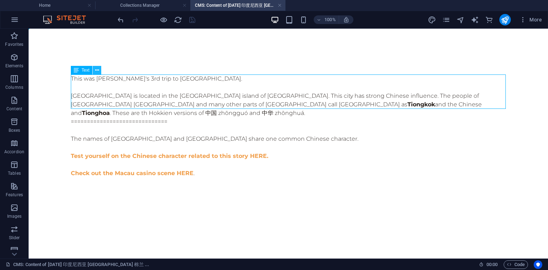
click at [97, 69] on icon at bounding box center [97, 71] width 4 height 8
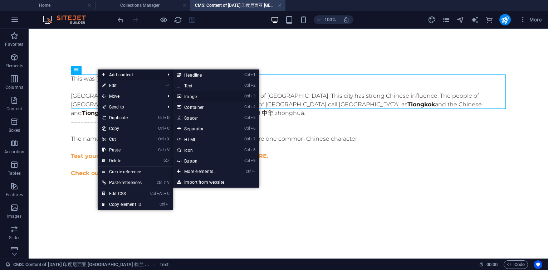
click at [190, 95] on link "Ctrl 3 Image" at bounding box center [202, 96] width 59 height 11
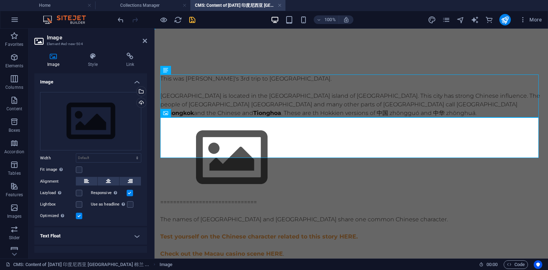
click at [56, 56] on icon at bounding box center [53, 56] width 38 height 7
click at [143, 102] on div "Upload" at bounding box center [140, 103] width 11 height 11
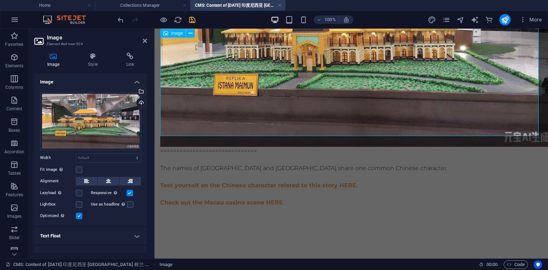
scroll to position [194, 0]
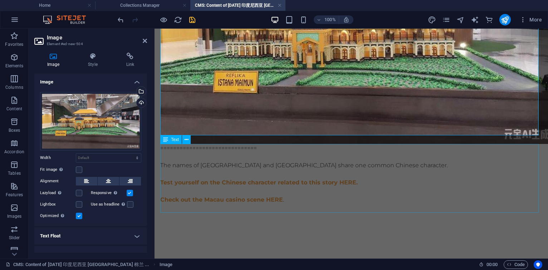
click at [261, 154] on div "The names of [GEOGRAPHIC_DATA] and [GEOGRAPHIC_DATA] share one common Chinese c…" at bounding box center [351, 186] width 382 height 69
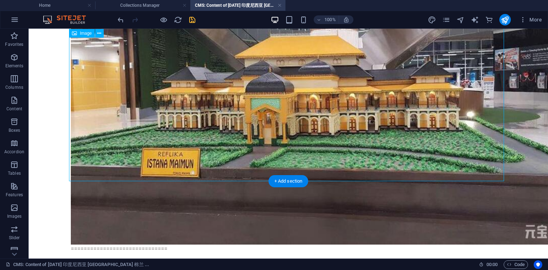
scroll to position [172, 0]
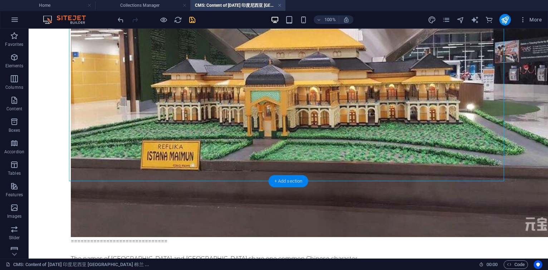
click at [279, 182] on div "+ Add section" at bounding box center [289, 181] width 40 height 12
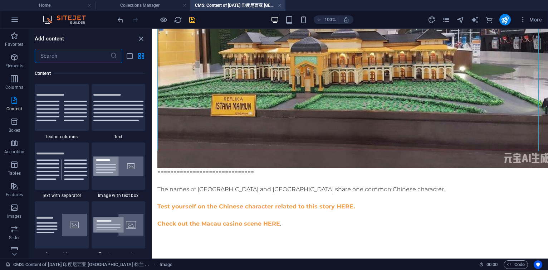
scroll to position [180, 0]
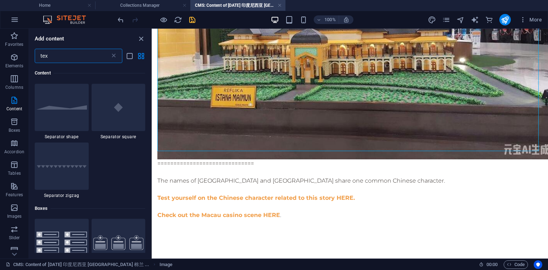
type input "text"
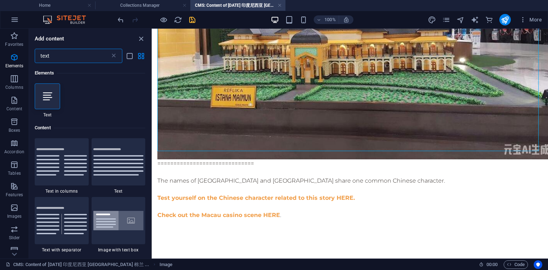
scroll to position [0, 0]
click at [50, 100] on icon at bounding box center [47, 96] width 9 height 9
click at [152, 100] on div "Drag here to replace the existing content. Press “Ctrl” if you want to create a…" at bounding box center [350, 144] width 397 height 230
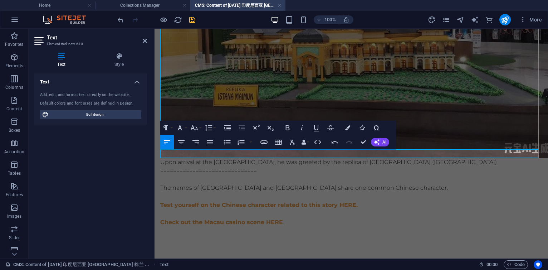
scroll to position [0, 1]
click at [193, 20] on icon "save" at bounding box center [192, 20] width 8 height 8
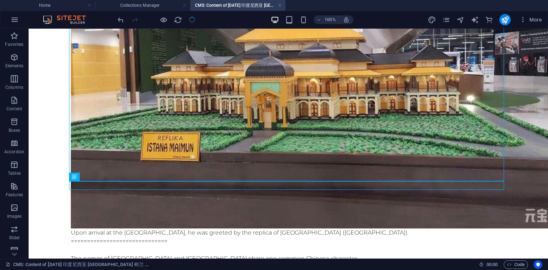
scroll to position [172, 0]
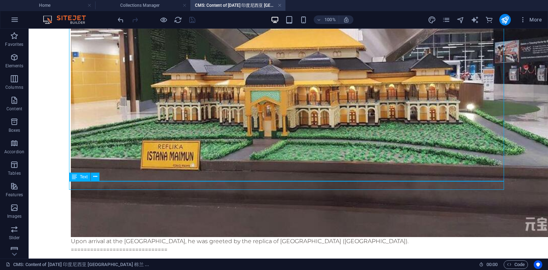
click at [411, 237] on div "Upon arrival at the [GEOGRAPHIC_DATA], he was greeted by the replica of [GEOGRA…" at bounding box center [288, 241] width 435 height 9
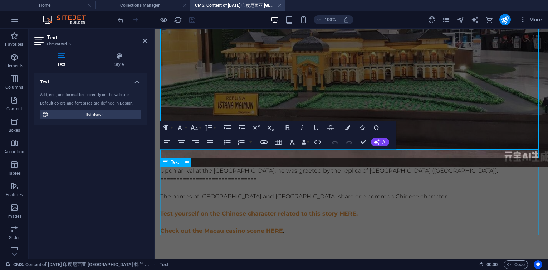
scroll to position [180, 0]
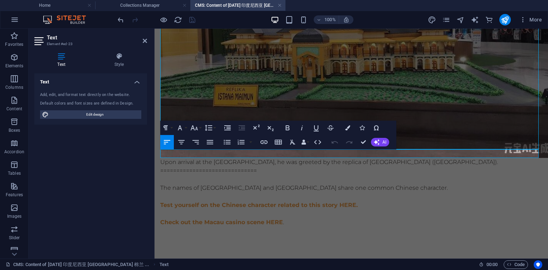
click at [511, 158] on p "Upon arrival at the [GEOGRAPHIC_DATA], he was greeted by the replica of [GEOGRA…" at bounding box center [351, 162] width 382 height 9
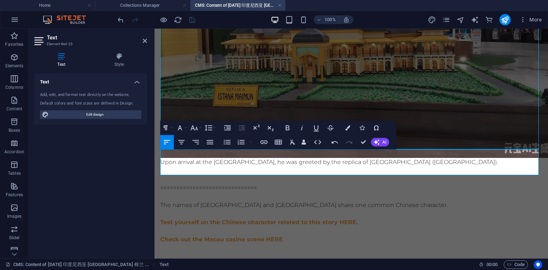
click at [500, 158] on p "Upon arrival at the [GEOGRAPHIC_DATA], he was greeted by the replica of [GEOGRA…" at bounding box center [351, 162] width 382 height 9
click at [403, 158] on p "Upon arrival at the [GEOGRAPHIC_DATA], he was greeted by the replica of [GEOGRA…" at bounding box center [351, 162] width 382 height 9
drag, startPoint x: 215, startPoint y: 154, endPoint x: 306, endPoint y: 154, distance: 90.2
click at [306, 158] on p "Upon arrival at the [GEOGRAPHIC_DATA], he was greeted by the replica of [GEOGRA…" at bounding box center [351, 162] width 382 height 9
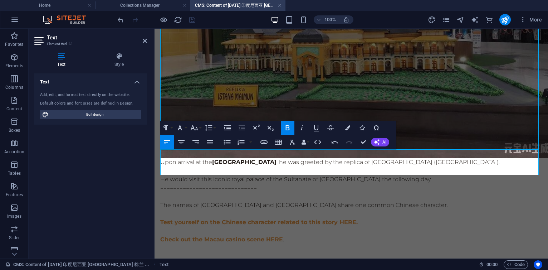
click at [398, 166] on p at bounding box center [351, 170] width 382 height 9
click at [296, 193] on div "The names of [GEOGRAPHIC_DATA] and [GEOGRAPHIC_DATA] share one common Chinese c…" at bounding box center [351, 226] width 382 height 69
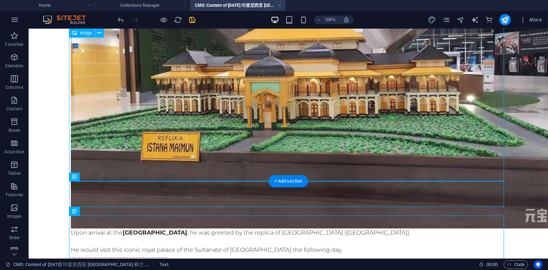
scroll to position [172, 0]
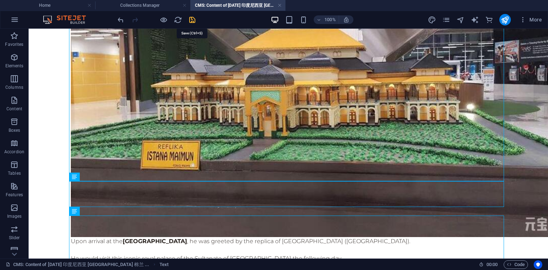
click at [192, 19] on icon "save" at bounding box center [192, 20] width 8 height 8
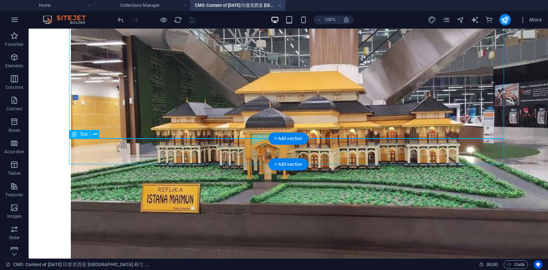
scroll to position [243, 0]
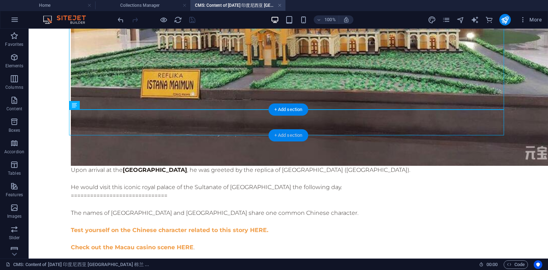
click at [298, 135] on div "+ Add section" at bounding box center [289, 135] width 40 height 12
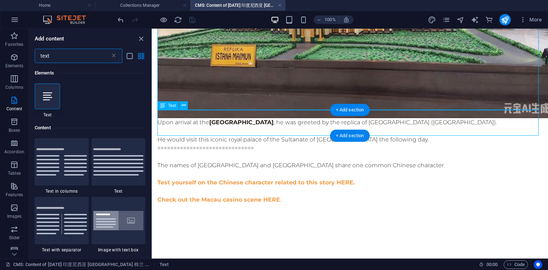
scroll to position [54, 0]
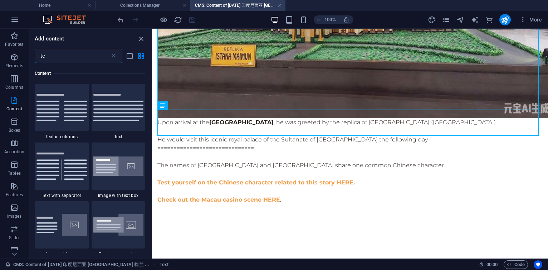
type input "t"
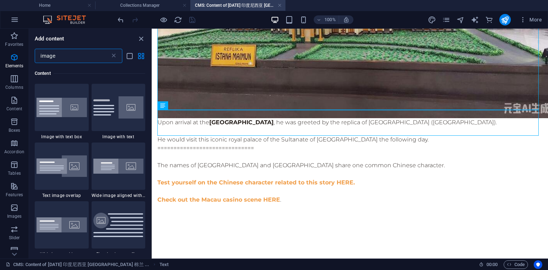
scroll to position [0, 0]
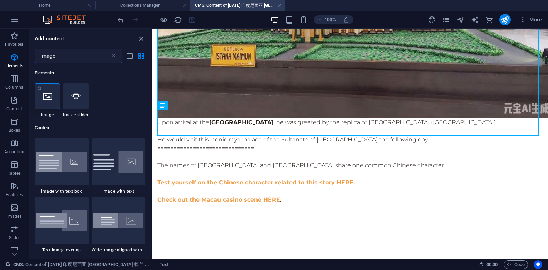
type input "image"
click at [52, 89] on div at bounding box center [47, 96] width 25 height 26
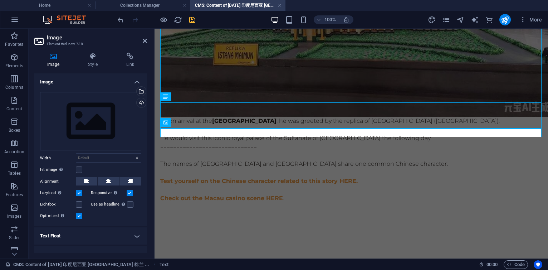
scroll to position [252, 0]
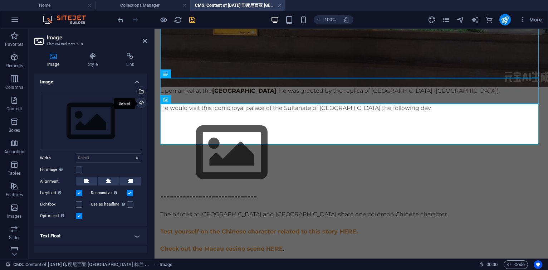
click at [142, 101] on div "Upload" at bounding box center [140, 103] width 11 height 11
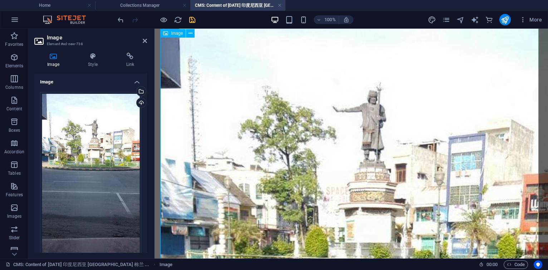
scroll to position [552, 0]
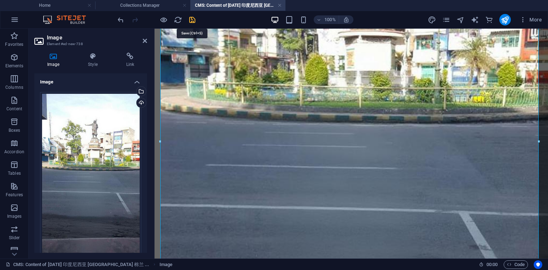
drag, startPoint x: 192, startPoint y: 20, endPoint x: 164, endPoint y: 15, distance: 28.0
click at [192, 20] on icon "save" at bounding box center [192, 20] width 8 height 8
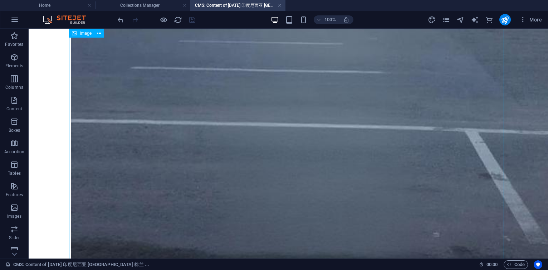
scroll to position [1019, 0]
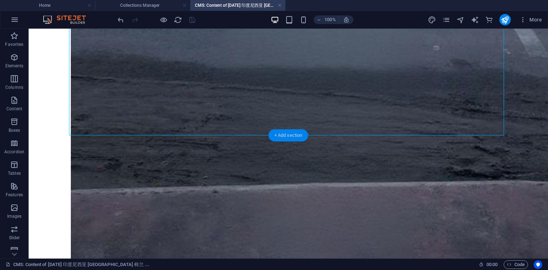
click at [281, 136] on div "+ Add section" at bounding box center [289, 135] width 40 height 12
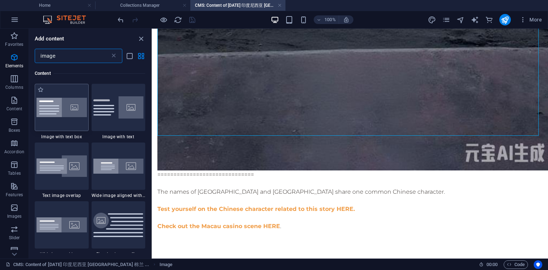
scroll to position [0, 0]
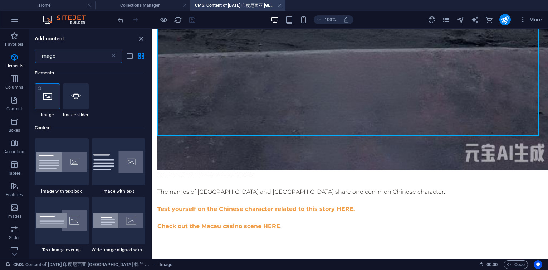
click at [55, 94] on div at bounding box center [47, 96] width 25 height 26
click at [152, 94] on div "Drag here to replace the existing content. Press “Ctrl” if you want to create a…" at bounding box center [350, 144] width 397 height 230
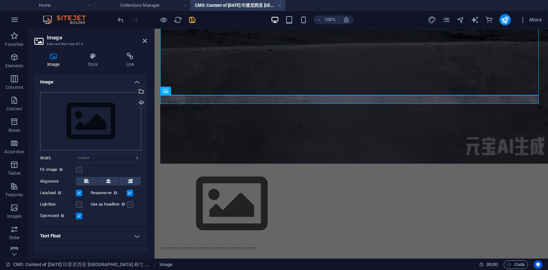
scroll to position [936, 0]
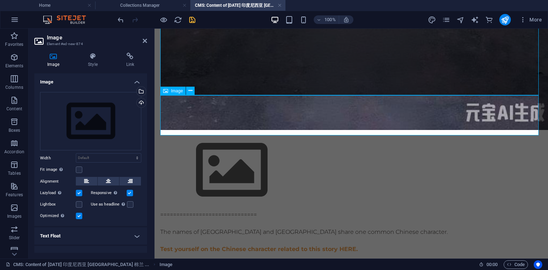
click at [240, 130] on figure at bounding box center [351, 170] width 382 height 81
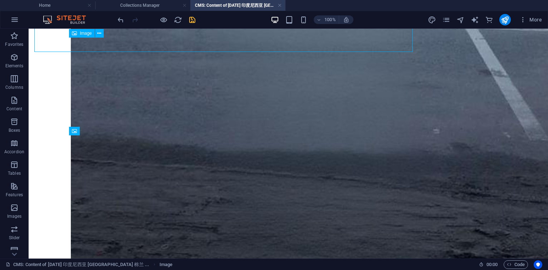
scroll to position [1019, 0]
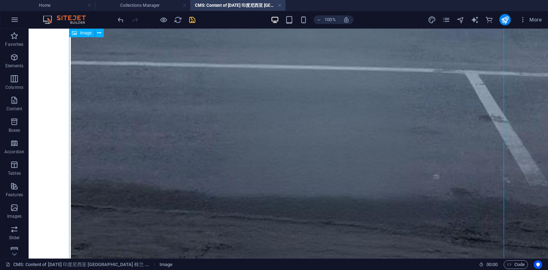
scroll to position [761, 0]
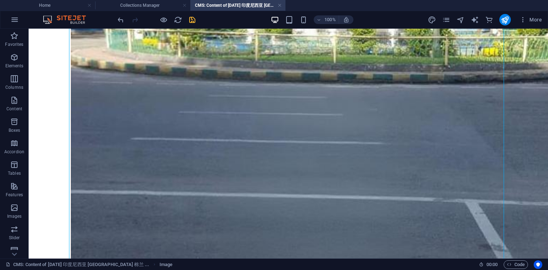
click at [191, 20] on icon "save" at bounding box center [192, 20] width 8 height 8
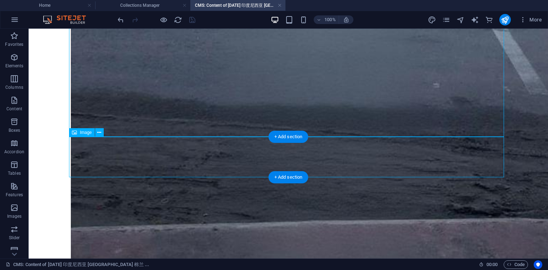
scroll to position [1019, 0]
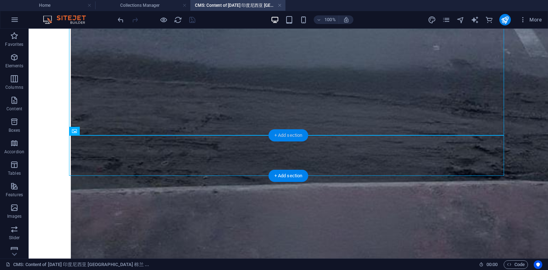
click at [283, 136] on div "+ Add section" at bounding box center [289, 135] width 40 height 12
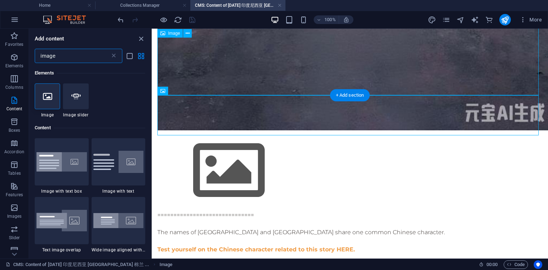
scroll to position [54, 0]
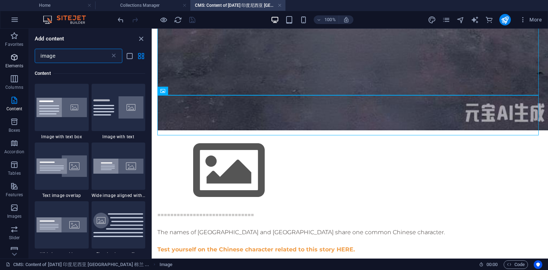
drag, startPoint x: 75, startPoint y: 58, endPoint x: 24, endPoint y: 55, distance: 51.3
click at [24, 55] on div "Favorites Elements Columns Content Boxes Accordion Tables Features Images Slide…" at bounding box center [76, 144] width 152 height 230
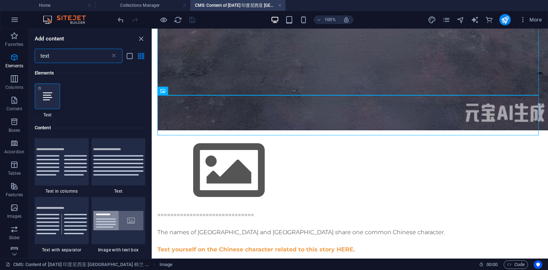
scroll to position [0, 0]
type input "text"
click at [50, 89] on div at bounding box center [47, 96] width 25 height 26
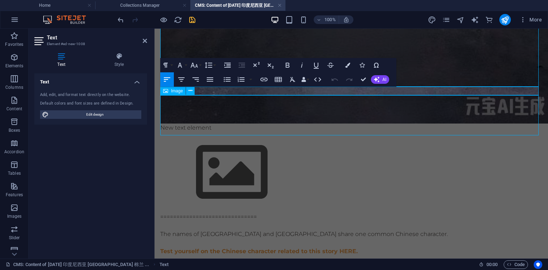
scroll to position [944, 0]
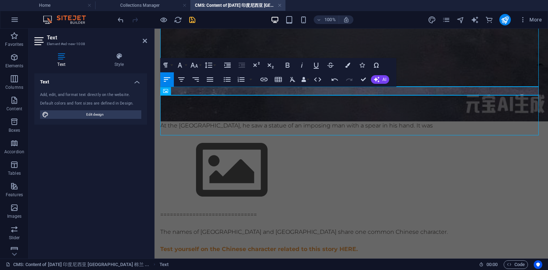
click at [421, 121] on p "At the [GEOGRAPHIC_DATA], he saw a statue of an imposing man with a spear in hi…" at bounding box center [351, 125] width 382 height 9
click at [191, 20] on icon "save" at bounding box center [192, 20] width 8 height 8
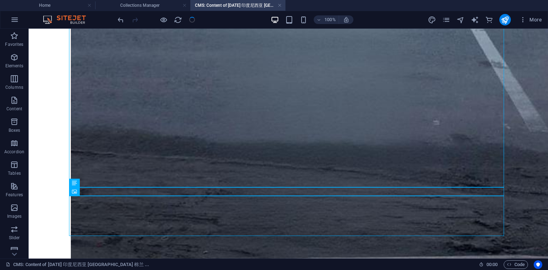
scroll to position [967, 0]
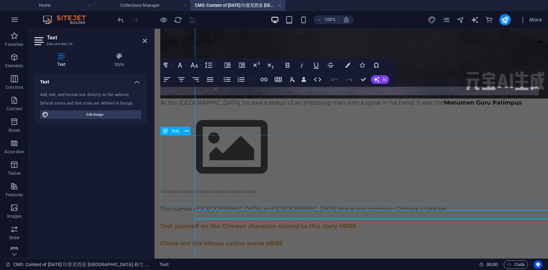
scroll to position [944, 0]
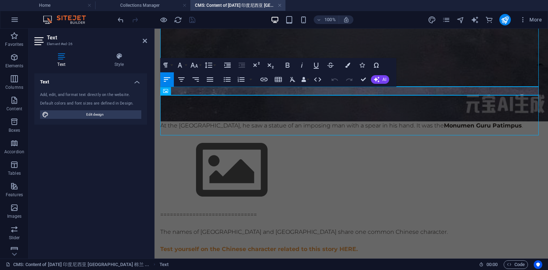
click at [509, 121] on p "At the [GEOGRAPHIC_DATA], he saw a statue of an imposing man with a spear in hi…" at bounding box center [351, 125] width 382 height 9
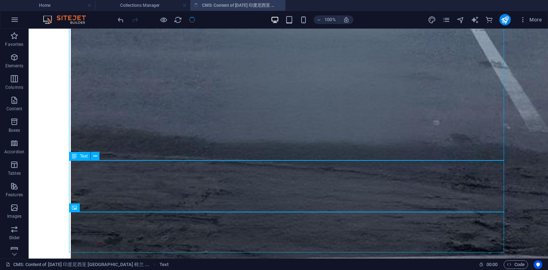
scroll to position [994, 0]
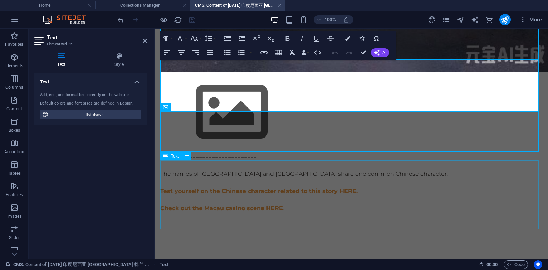
scroll to position [971, 0]
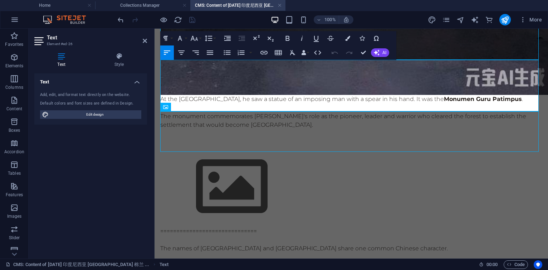
click at [247, 112] on p "The monument commemorates [PERSON_NAME]'s role as the pioneer, leader and warri…" at bounding box center [351, 120] width 382 height 17
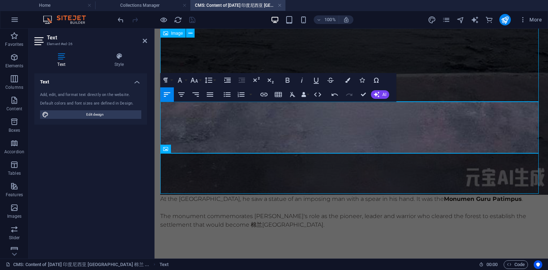
scroll to position [987, 0]
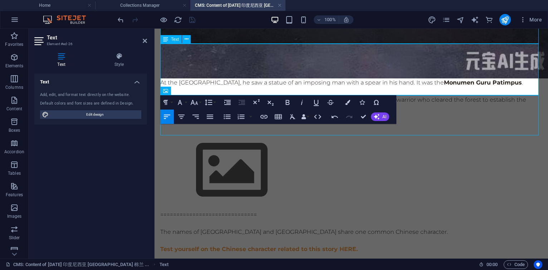
click at [194, 113] on p at bounding box center [351, 117] width 382 height 9
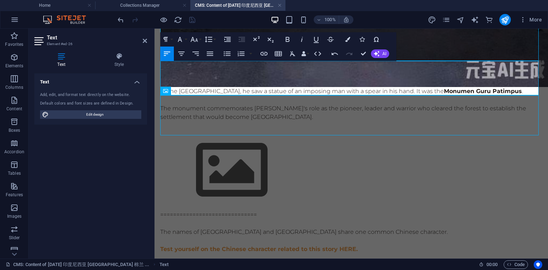
scroll to position [970, 0]
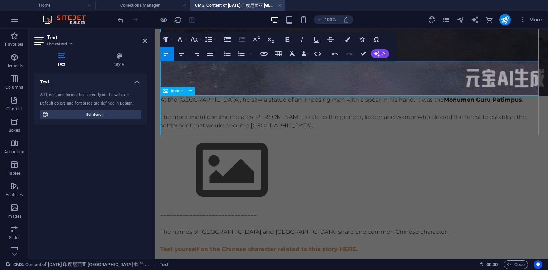
click at [211, 130] on figure at bounding box center [351, 170] width 382 height 81
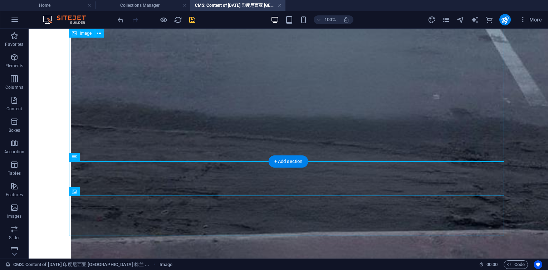
scroll to position [993, 0]
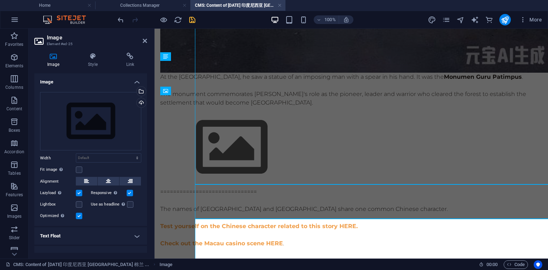
scroll to position [970, 0]
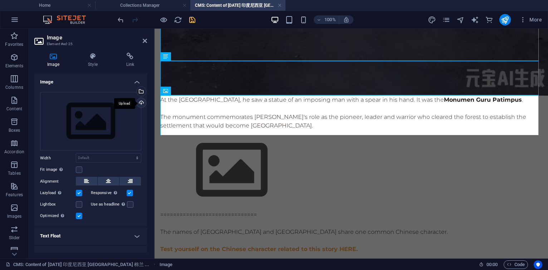
click at [141, 103] on div "Upload" at bounding box center [140, 103] width 11 height 11
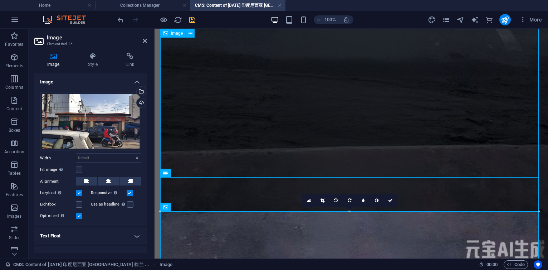
scroll to position [885, 0]
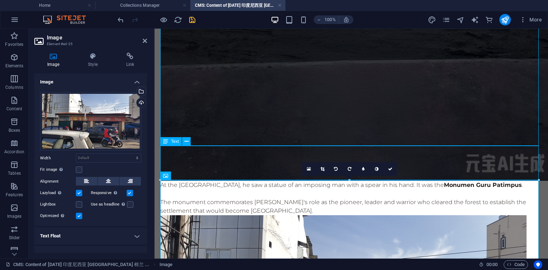
click at [331, 181] on div "At the [GEOGRAPHIC_DATA], he saw a statue of an imposing man with a spear in hi…" at bounding box center [351, 198] width 382 height 34
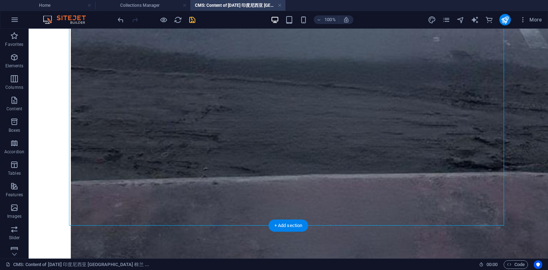
scroll to position [1200, 0]
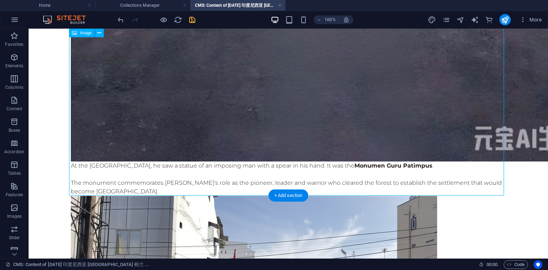
click at [292, 198] on div "+ Add section" at bounding box center [289, 195] width 40 height 12
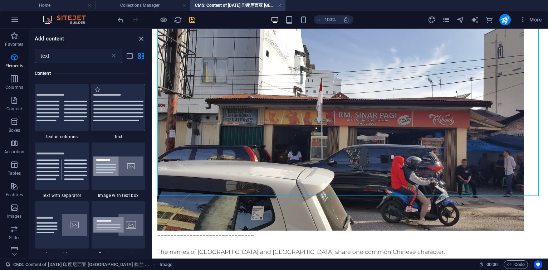
scroll to position [0, 0]
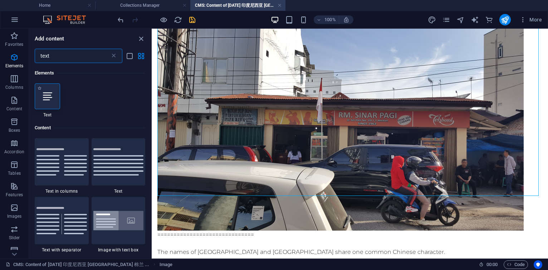
click at [55, 95] on div at bounding box center [47, 96] width 25 height 26
click at [152, 95] on div "Drag here to replace the existing content. Press “Ctrl” if you want to create a…" at bounding box center [350, 144] width 397 height 230
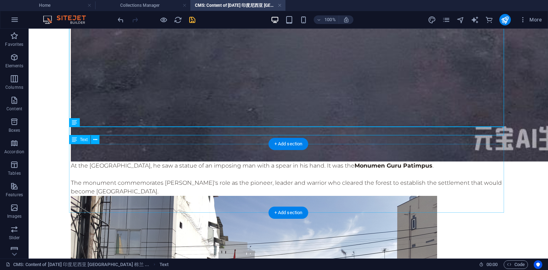
scroll to position [1268, 0]
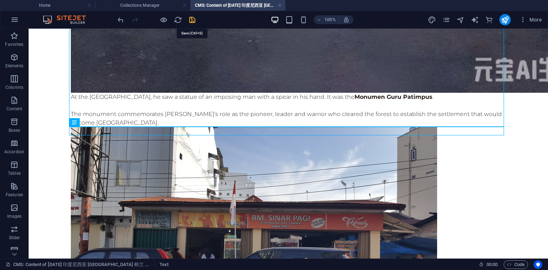
click at [192, 19] on icon "save" at bounding box center [192, 20] width 8 height 8
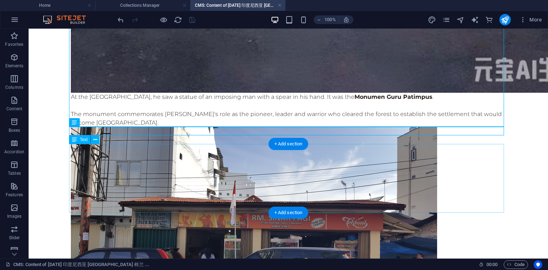
click at [289, 142] on div "+ Add section" at bounding box center [289, 144] width 40 height 12
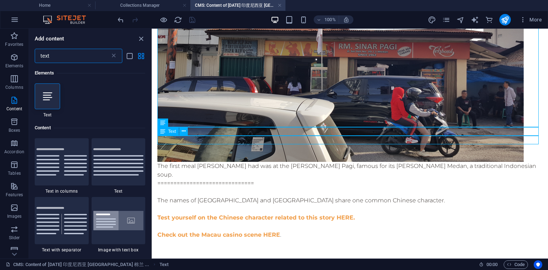
scroll to position [54, 0]
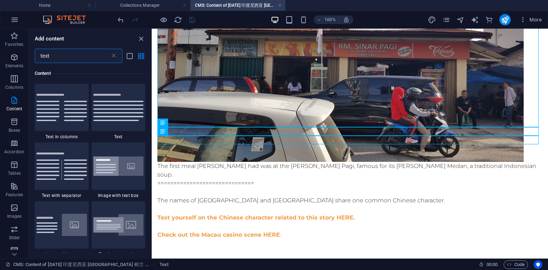
click at [69, 57] on input "text" at bounding box center [73, 56] width 76 height 14
type input "t"
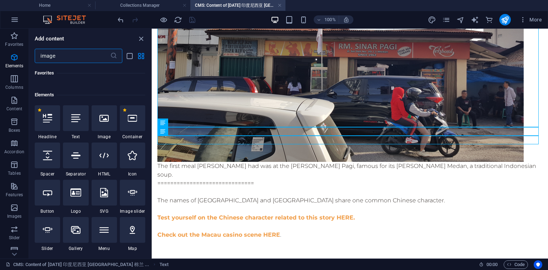
scroll to position [0, 0]
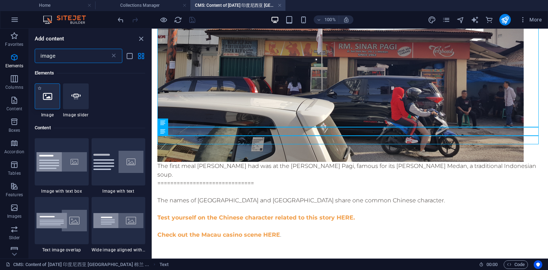
type input "image"
click at [53, 93] on div at bounding box center [47, 96] width 25 height 26
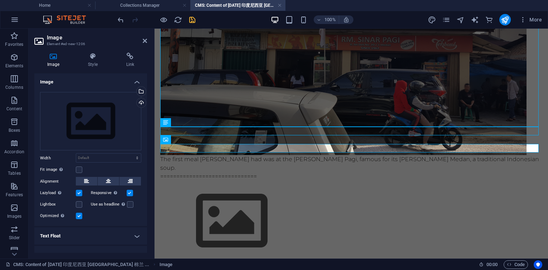
scroll to position [1144, 0]
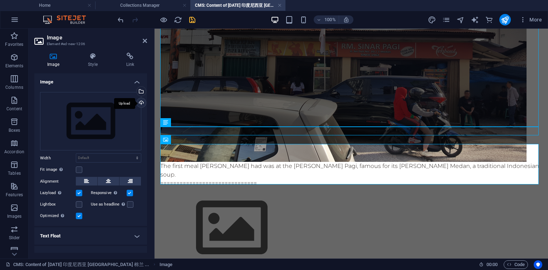
click at [141, 102] on div "Upload" at bounding box center [140, 103] width 11 height 11
click at [144, 40] on icon at bounding box center [145, 41] width 4 height 6
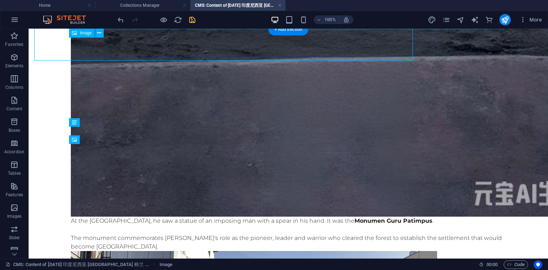
scroll to position [1268, 0]
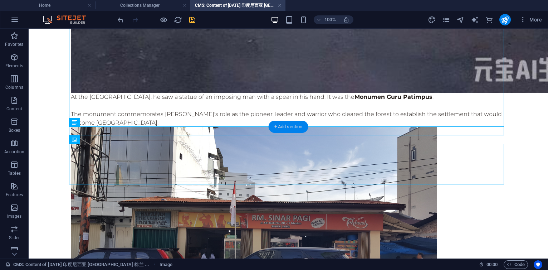
click at [287, 130] on div "+ Add section" at bounding box center [289, 127] width 40 height 12
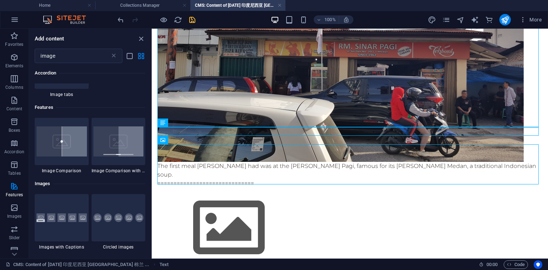
scroll to position [570, 0]
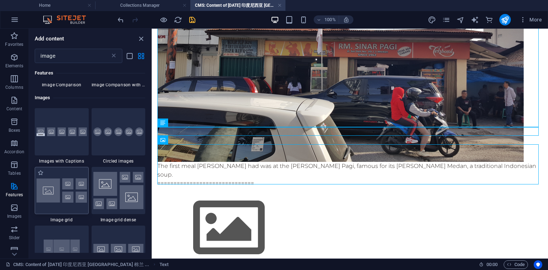
click at [71, 180] on img at bounding box center [62, 190] width 50 height 25
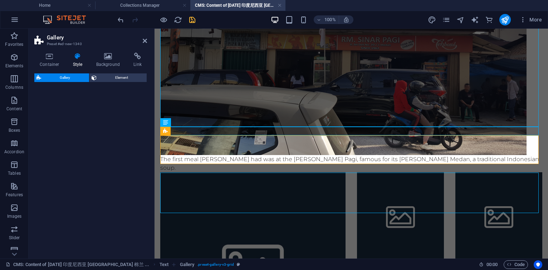
scroll to position [1144, 0]
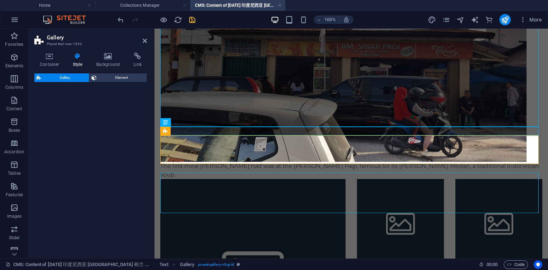
select select "rem"
select select "preset-gallery-v3-grid"
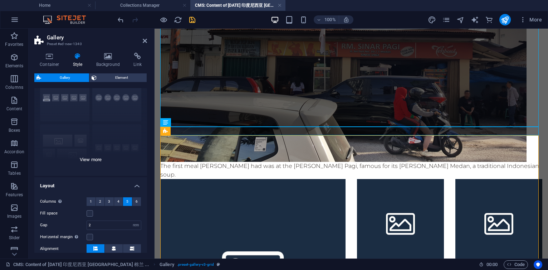
scroll to position [43, 0]
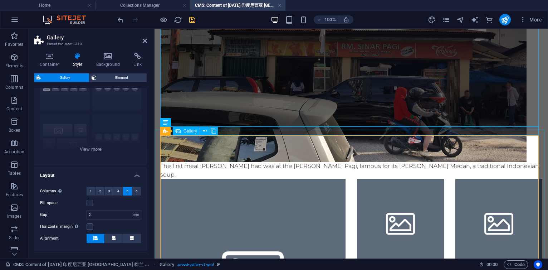
click at [218, 190] on li at bounding box center [252, 271] width 185 height 185
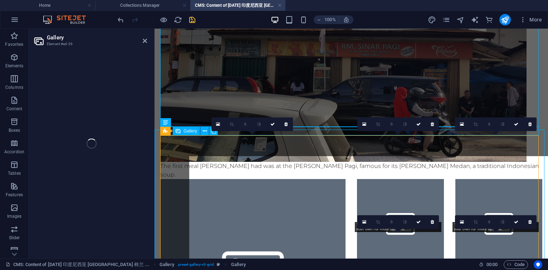
select select "4"
select select "px"
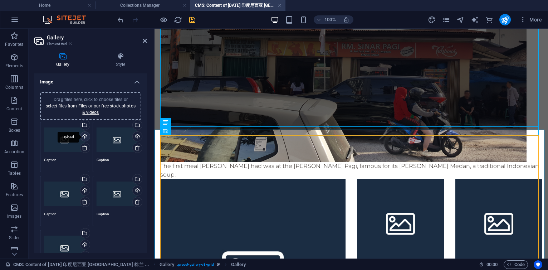
click at [87, 133] on div "Upload" at bounding box center [84, 137] width 11 height 11
click at [138, 136] on div "Upload" at bounding box center [136, 137] width 11 height 11
click at [85, 188] on div "Upload" at bounding box center [84, 191] width 11 height 11
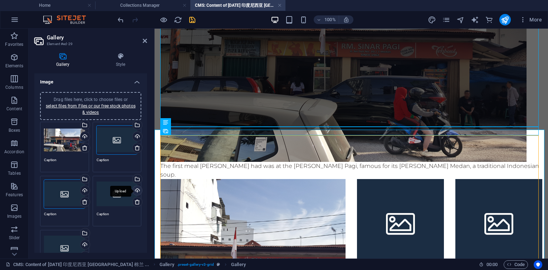
click at [139, 186] on div "Upload" at bounding box center [136, 191] width 11 height 11
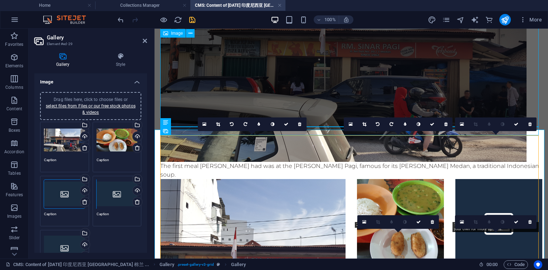
click at [333, 110] on figure at bounding box center [351, 59] width 382 height 206
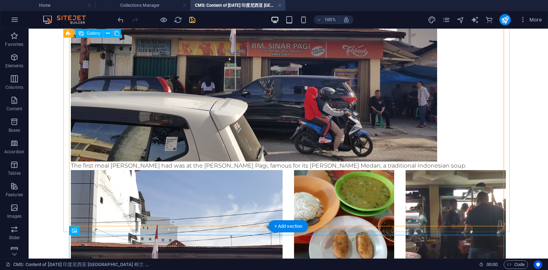
scroll to position [1354, 0]
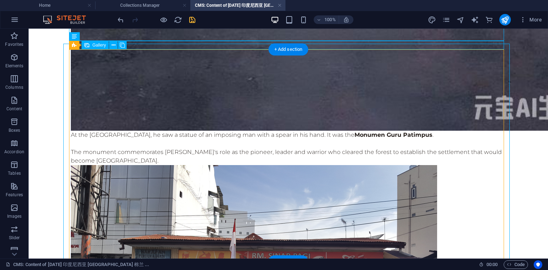
select select "4"
select select "px"
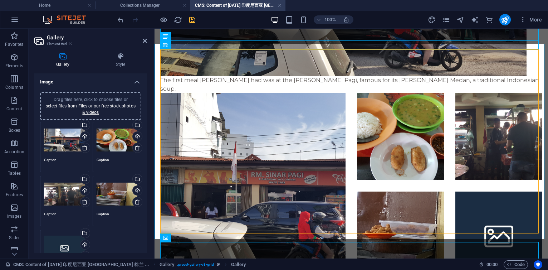
scroll to position [86, 0]
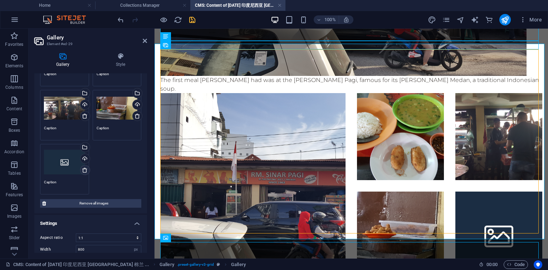
click at [85, 170] on icon at bounding box center [85, 170] width 6 height 6
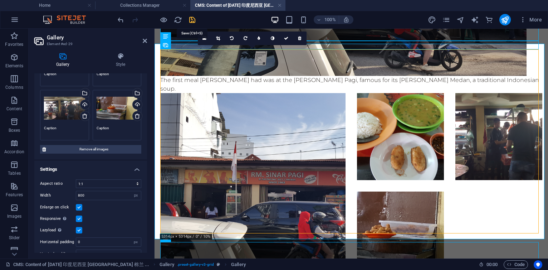
click at [193, 21] on icon "save" at bounding box center [192, 20] width 8 height 8
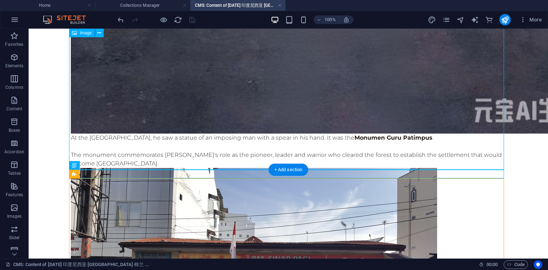
scroll to position [1225, 0]
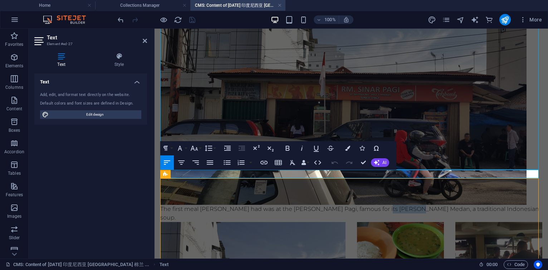
drag, startPoint x: 382, startPoint y: 175, endPoint x: 413, endPoint y: 171, distance: 31.7
click at [413, 205] on p "The first meal [PERSON_NAME] had was at the [PERSON_NAME] Pagi, famous for its …" at bounding box center [351, 213] width 382 height 17
click at [479, 205] on p "The first meal [PERSON_NAME] had was at the [PERSON_NAME] Pagi, famous for its …" at bounding box center [351, 213] width 382 height 17
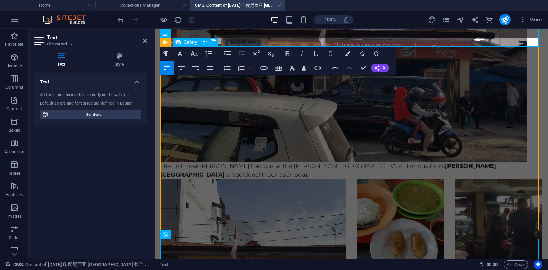
scroll to position [1273, 0]
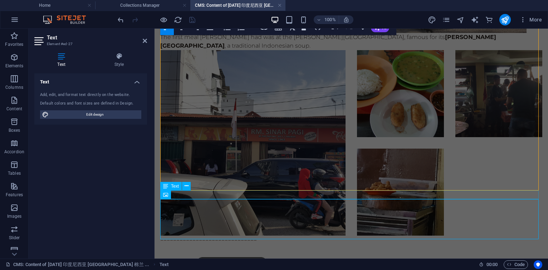
click at [224, 236] on div "==============================" at bounding box center [351, 240] width 382 height 9
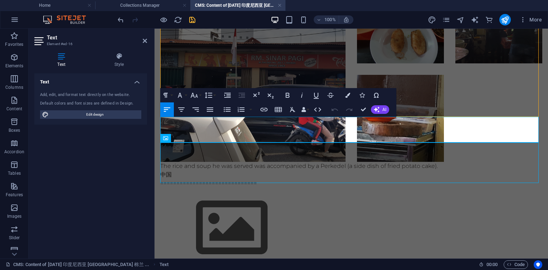
scroll to position [435, 1]
drag, startPoint x: 265, startPoint y: 138, endPoint x: 158, endPoint y: 131, distance: 107.3
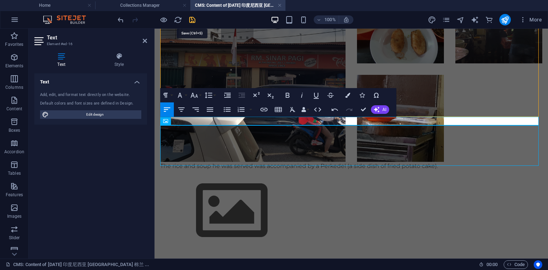
click at [194, 20] on icon "save" at bounding box center [192, 20] width 8 height 8
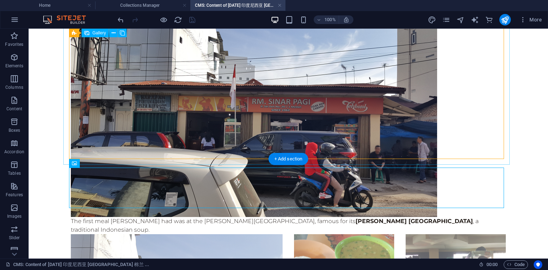
scroll to position [1471, 0]
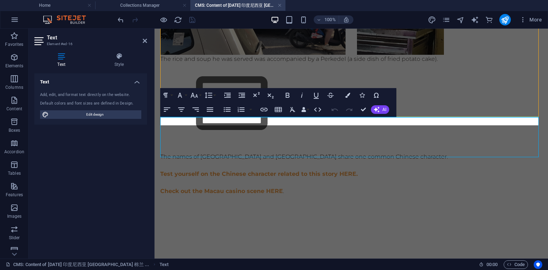
scroll to position [1347, 0]
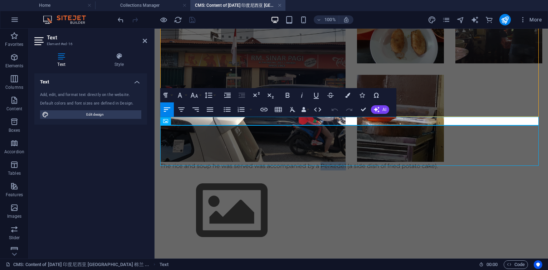
drag, startPoint x: 320, startPoint y: 121, endPoint x: 516, endPoint y: 140, distance: 196.4
click at [344, 162] on p "The rice and soup he was served was accompanied by a Perkedel (a side dish of f…" at bounding box center [351, 166] width 382 height 9
click at [472, 105] on div at bounding box center [352, 69] width 394 height 197
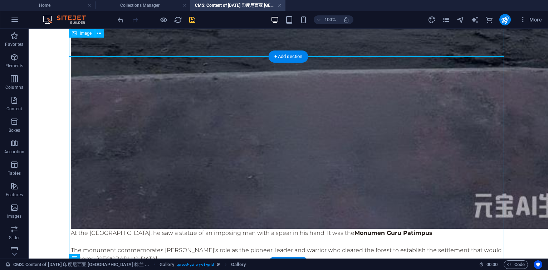
scroll to position [1127, 0]
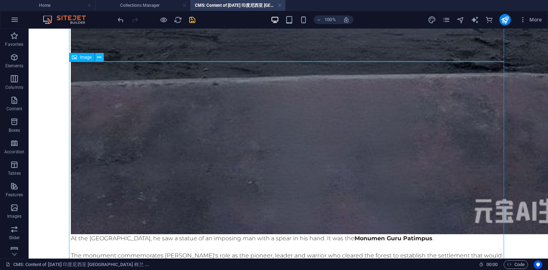
click at [102, 56] on button at bounding box center [99, 57] width 9 height 9
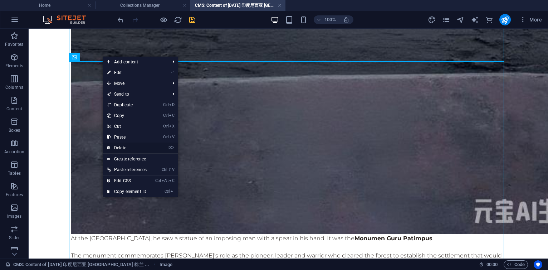
click at [126, 147] on link "⌦ Delete" at bounding box center [127, 147] width 48 height 11
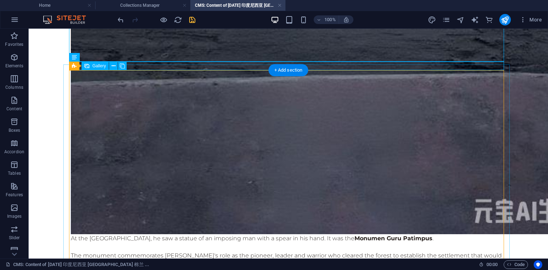
click at [114, 66] on icon at bounding box center [114, 66] width 4 height 8
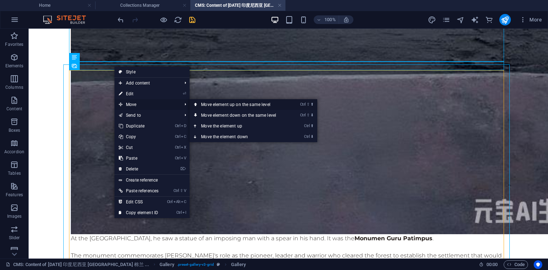
click at [225, 106] on link "Ctrl ⇧ ⬆ Move element up on the same level" at bounding box center [240, 104] width 101 height 11
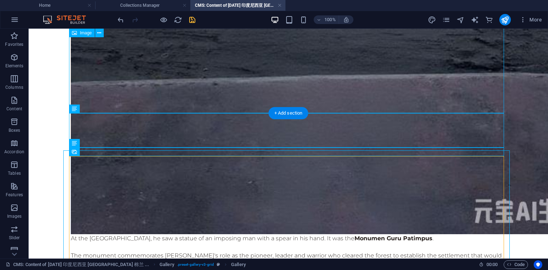
scroll to position [1041, 0]
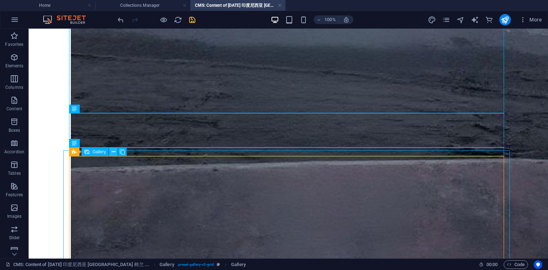
click at [113, 151] on icon at bounding box center [114, 152] width 4 height 8
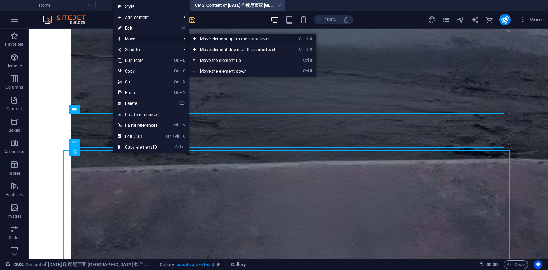
click at [229, 41] on link "Ctrl ⇧ ⬆ Move element up on the same level" at bounding box center [239, 39] width 101 height 11
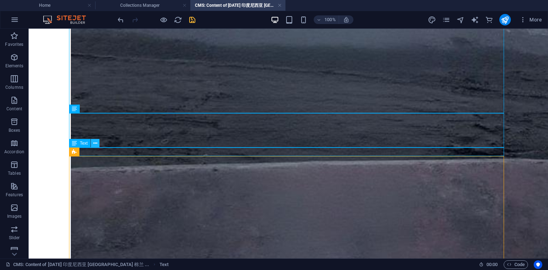
click at [95, 142] on icon at bounding box center [95, 144] width 4 height 8
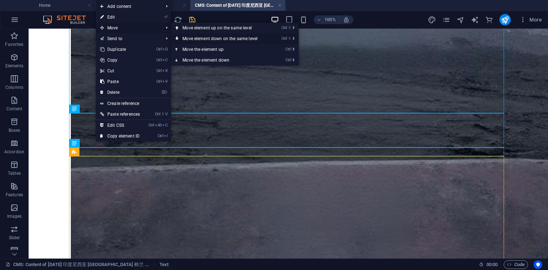
click at [201, 39] on link "Ctrl ⇧ ⬇ Move element down on the same level" at bounding box center [221, 38] width 101 height 11
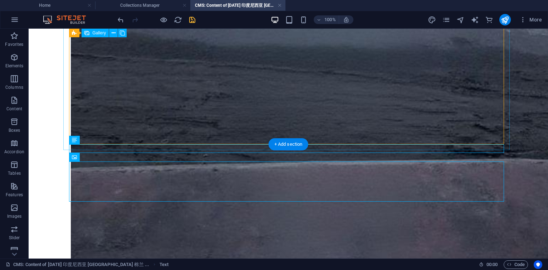
scroll to position [1261, 0]
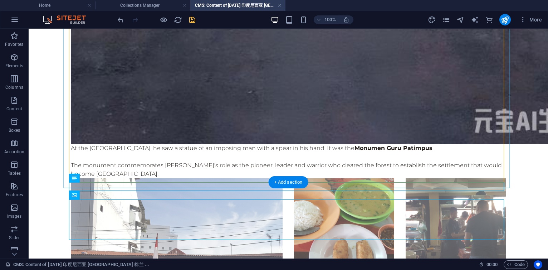
scroll to position [1219, 0]
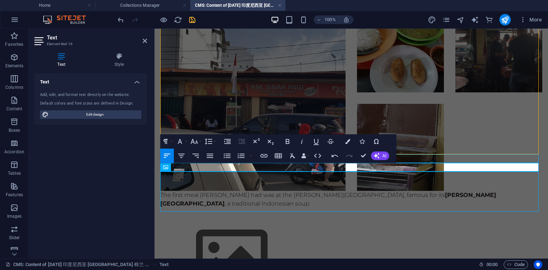
click at [514, 191] on div "The first meal [PERSON_NAME] had was at the [PERSON_NAME] Pagi, famous for its …" at bounding box center [351, 199] width 382 height 17
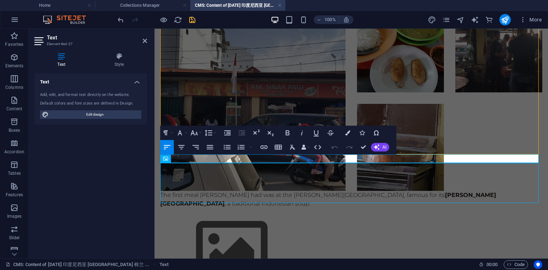
click at [516, 191] on p "The first meal [PERSON_NAME] had was at the [PERSON_NAME] Pagi, famous for its …" at bounding box center [351, 199] width 382 height 17
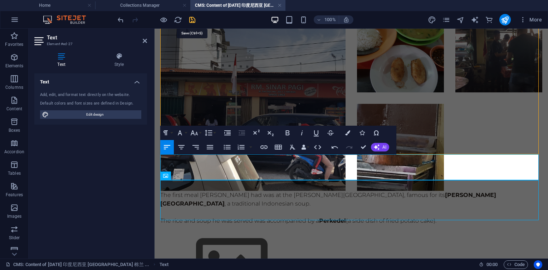
click at [190, 18] on icon "save" at bounding box center [192, 20] width 8 height 8
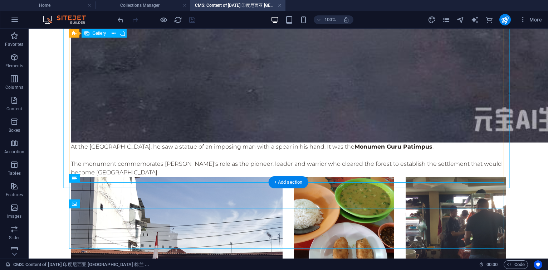
scroll to position [1304, 0]
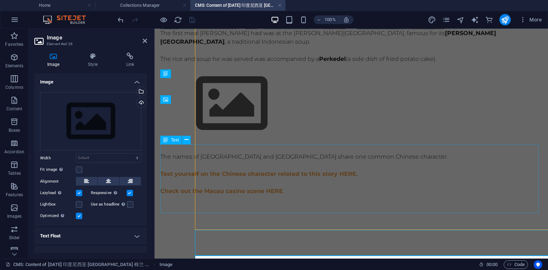
scroll to position [1171, 0]
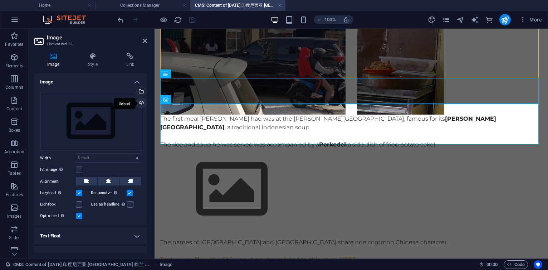
click at [139, 101] on div "Upload" at bounding box center [140, 103] width 11 height 11
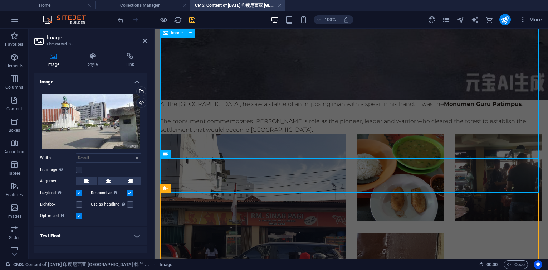
scroll to position [837, 0]
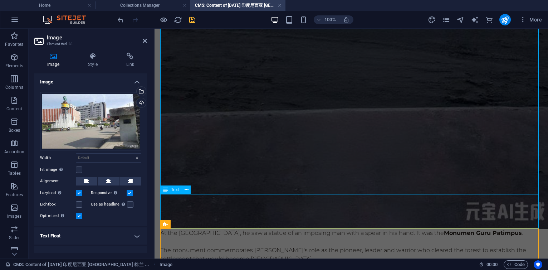
click at [301, 229] on div "At the [GEOGRAPHIC_DATA], he saw a statue of an imposing man with a spear in hi…" at bounding box center [351, 246] width 382 height 34
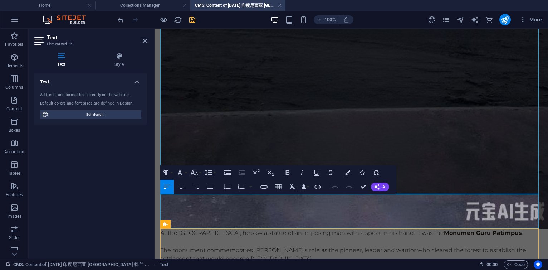
click at [325, 246] on p "The monument commemorates [PERSON_NAME]'s role as the pioneer, leader and warri…" at bounding box center [351, 254] width 382 height 17
click at [464, 246] on p "The monument commemorates [PERSON_NAME]'s role as the pioneer, leader and warri…" at bounding box center [351, 254] width 382 height 17
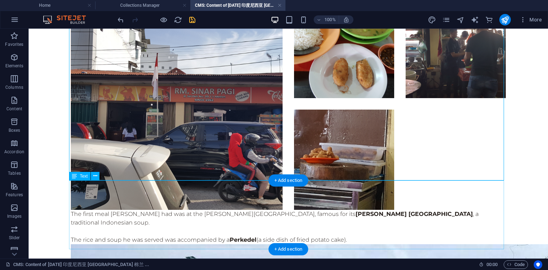
scroll to position [1526, 0]
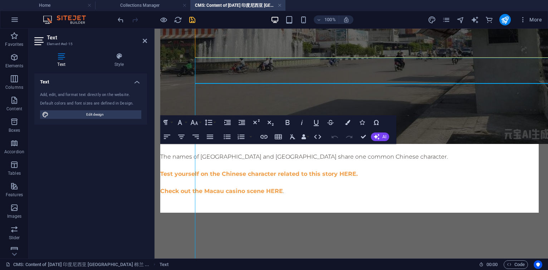
scroll to position [1343, 0]
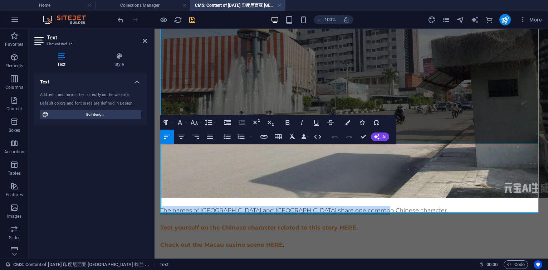
drag, startPoint x: 369, startPoint y: 158, endPoint x: 125, endPoint y: 150, distance: 243.9
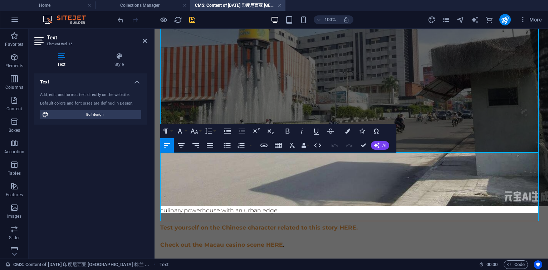
scroll to position [42, 1]
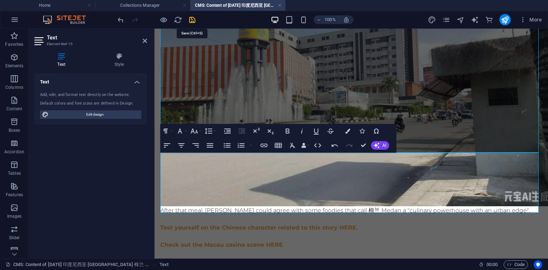
click at [194, 18] on icon "save" at bounding box center [192, 20] width 8 height 8
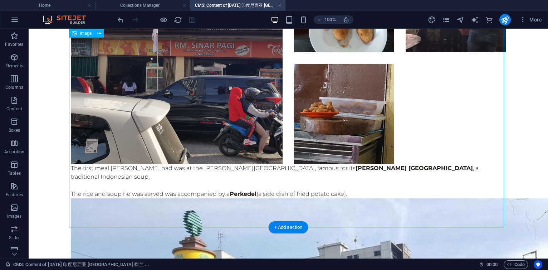
scroll to position [1518, 0]
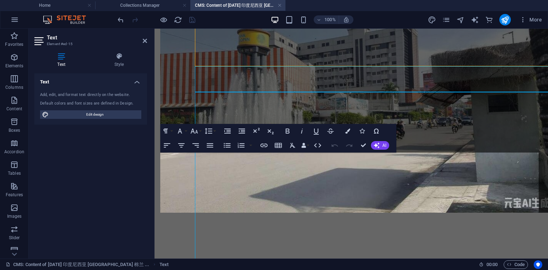
scroll to position [1334, 0]
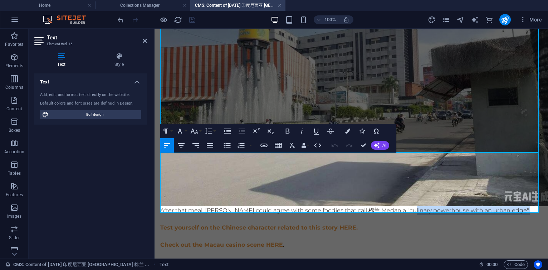
drag, startPoint x: 416, startPoint y: 158, endPoint x: 530, endPoint y: 157, distance: 114.2
click at [530, 206] on p "After that meal, [PERSON_NAME] could agree with some foodies that call 棉兰 Medan…" at bounding box center [351, 210] width 382 height 9
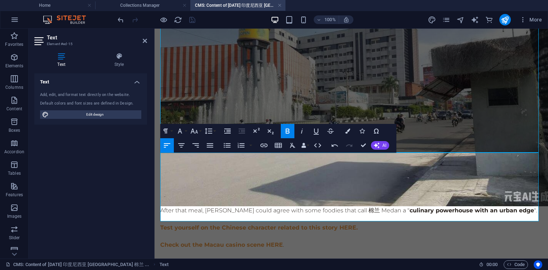
click at [535, 206] on p "After that meal, [PERSON_NAME] could agree with some foodies that call 棉兰 Medan…" at bounding box center [351, 210] width 382 height 9
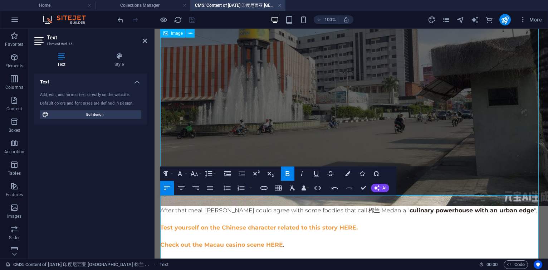
scroll to position [1292, 0]
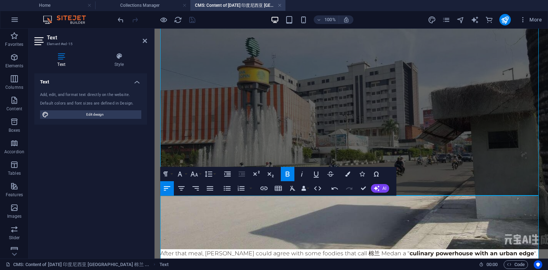
click at [228, 258] on p at bounding box center [351, 262] width 382 height 9
click at [226, 249] on p "After that meal, [PERSON_NAME] could agree with some foodies that call 棉兰 Medan…" at bounding box center [351, 253] width 382 height 9
drag, startPoint x: 366, startPoint y: 190, endPoint x: 325, endPoint y: 151, distance: 56.2
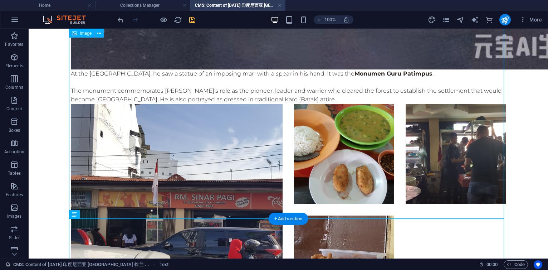
scroll to position [1452, 0]
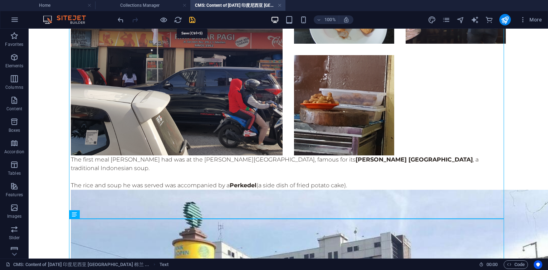
click at [194, 19] on icon "save" at bounding box center [192, 20] width 8 height 8
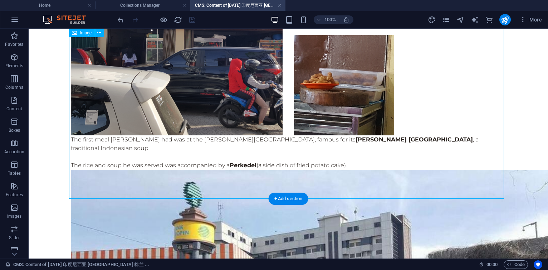
scroll to position [1518, 0]
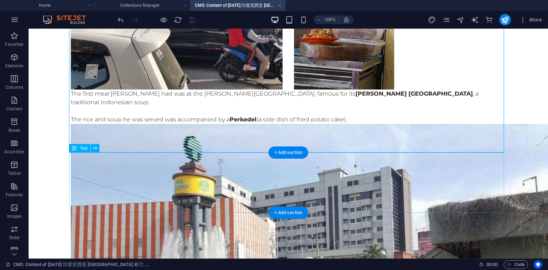
click at [286, 210] on div "+ Add section" at bounding box center [289, 213] width 40 height 12
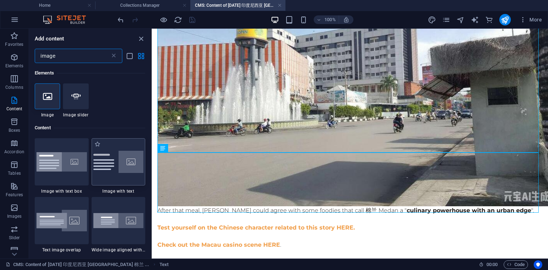
scroll to position [54, 0]
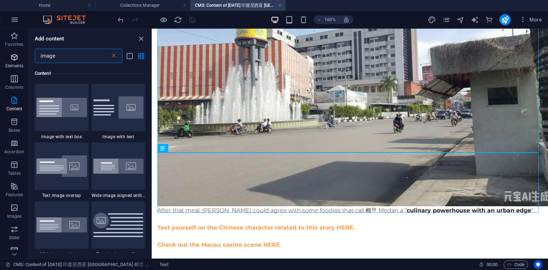
drag, startPoint x: 64, startPoint y: 57, endPoint x: 6, endPoint y: 51, distance: 58.7
click at [6, 51] on div "Favorites Elements Columns Content Boxes Accordion Tables Features Images Slide…" at bounding box center [76, 144] width 152 height 230
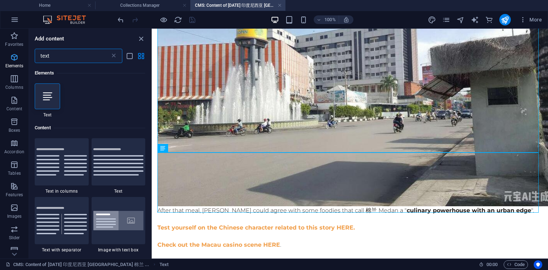
scroll to position [0, 0]
type input "text"
click at [40, 97] on div at bounding box center [47, 96] width 25 height 26
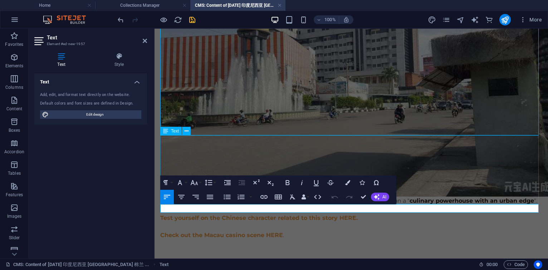
click at [290, 197] on div "After that meal, [PERSON_NAME] could agree with some foodies that call 棉兰 Medan…" at bounding box center [351, 227] width 382 height 60
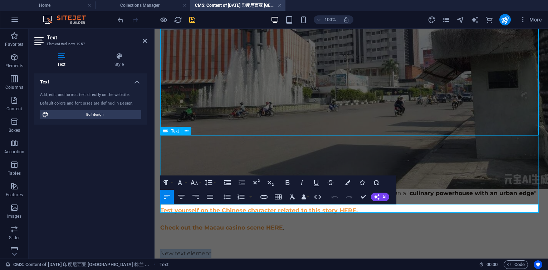
click at [290, 189] on div "After that meal, [PERSON_NAME] could agree with some foodies that call 棉兰 Medan…" at bounding box center [351, 219] width 382 height 60
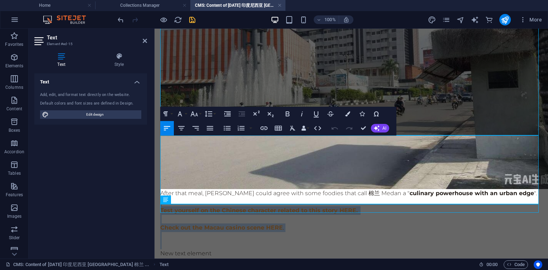
drag, startPoint x: 287, startPoint y: 198, endPoint x: 151, endPoint y: 158, distance: 142.2
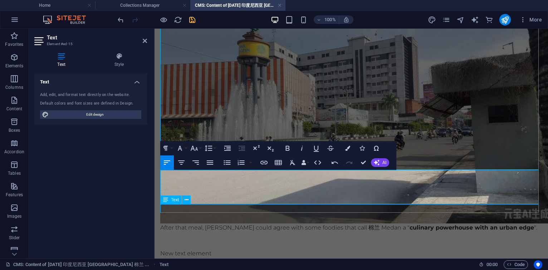
click at [210, 249] on div "New text element" at bounding box center [351, 253] width 382 height 9
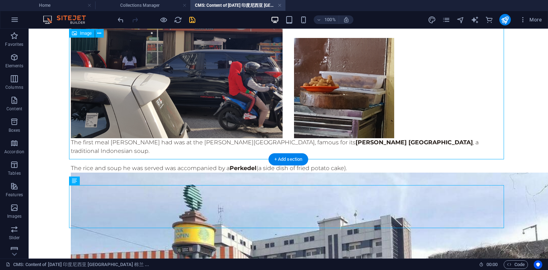
scroll to position [1526, 0]
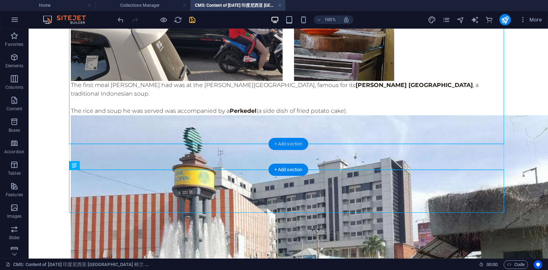
click at [289, 146] on div "+ Add section" at bounding box center [289, 144] width 40 height 12
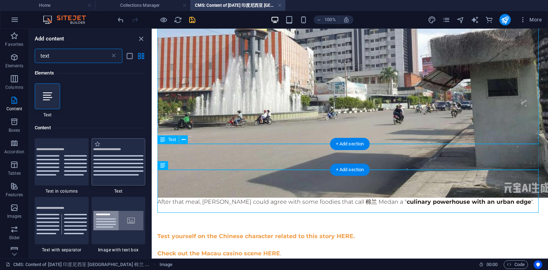
scroll to position [54, 0]
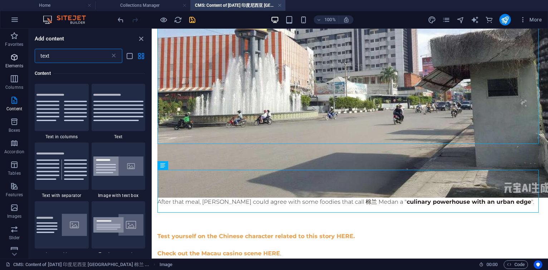
drag, startPoint x: 71, startPoint y: 57, endPoint x: 25, endPoint y: 54, distance: 45.9
click at [25, 54] on div "Favorites Elements Columns Content Boxes Accordion Tables Features Images Slide…" at bounding box center [76, 144] width 152 height 230
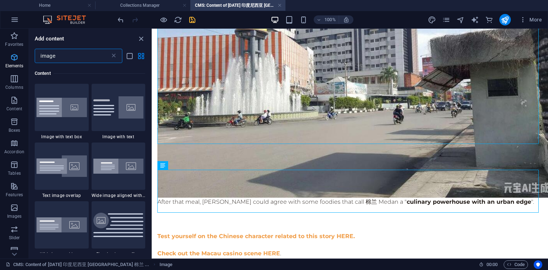
scroll to position [0, 0]
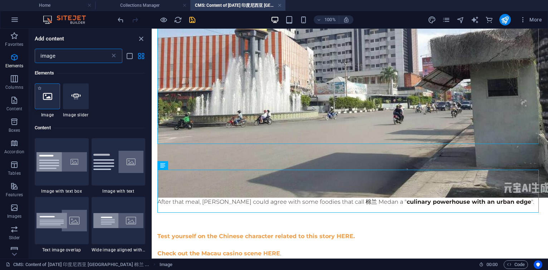
type input "image"
click at [47, 90] on div at bounding box center [47, 96] width 25 height 26
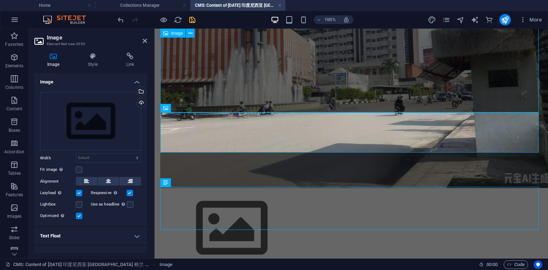
scroll to position [1375, 0]
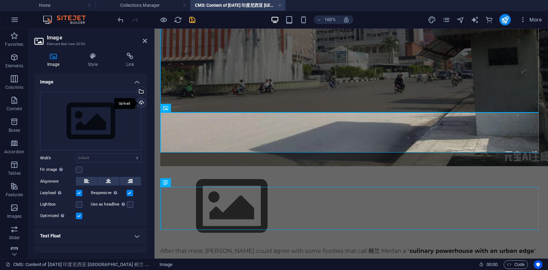
click at [141, 101] on div "Upload" at bounding box center [140, 103] width 11 height 11
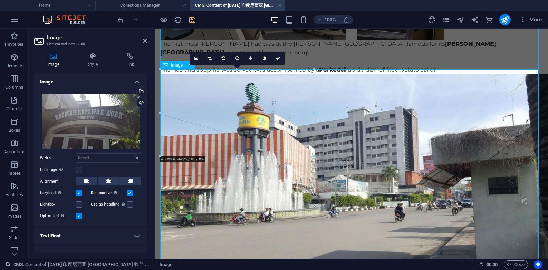
scroll to position [1418, 0]
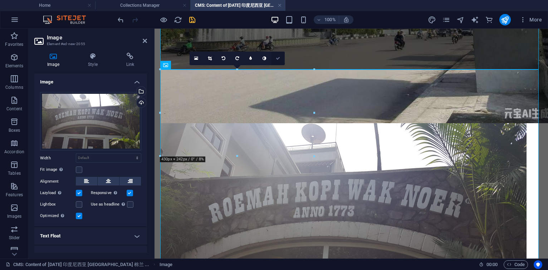
click at [278, 58] on icon at bounding box center [278, 58] width 4 height 4
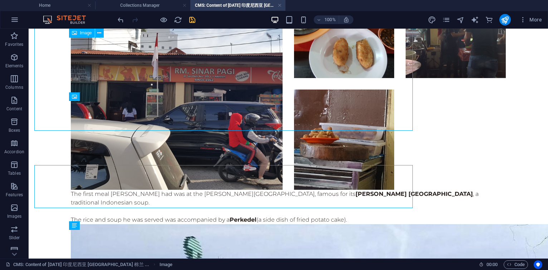
scroll to position [1569, 0]
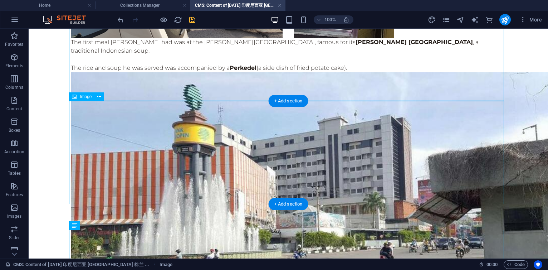
click at [101, 97] on icon at bounding box center [99, 97] width 4 height 8
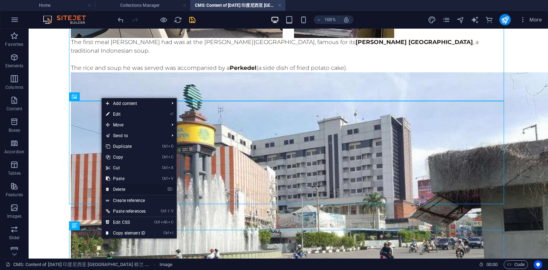
click at [120, 188] on link "⌦ Delete" at bounding box center [126, 189] width 48 height 11
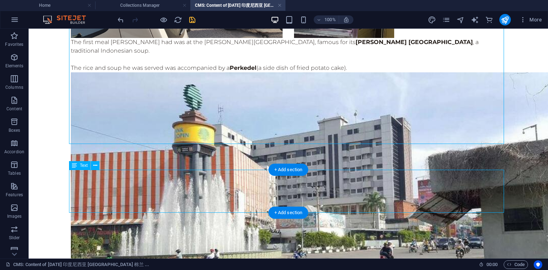
scroll to position [1526, 0]
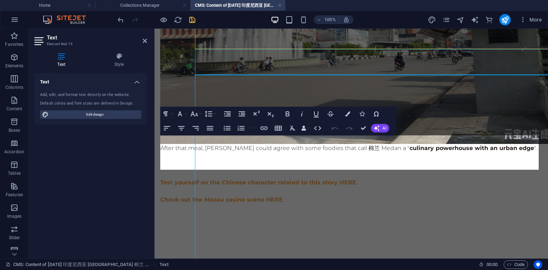
scroll to position [1352, 0]
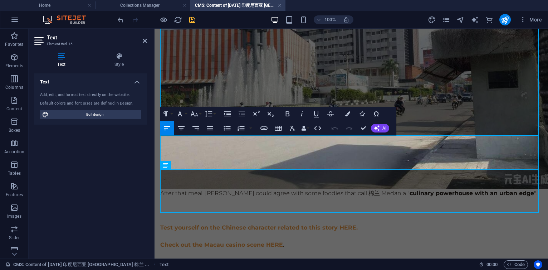
click at [214, 189] on p "After that meal, [PERSON_NAME] could agree with some foodies that call 棉兰 Medan…" at bounding box center [351, 193] width 382 height 9
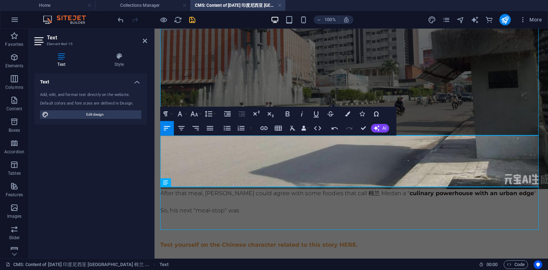
scroll to position [0, 2]
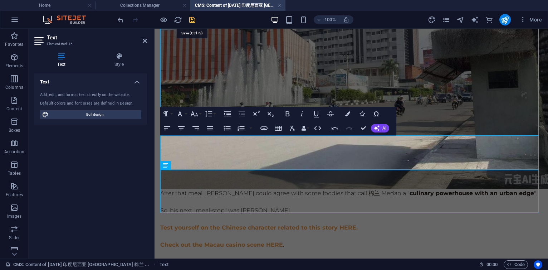
click at [191, 19] on icon "save" at bounding box center [192, 20] width 8 height 8
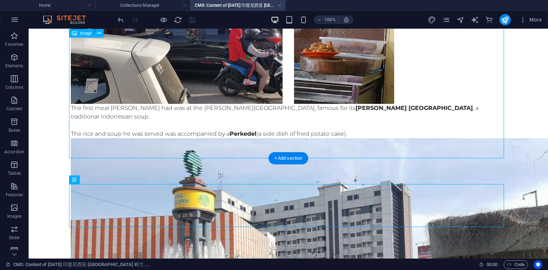
scroll to position [1526, 0]
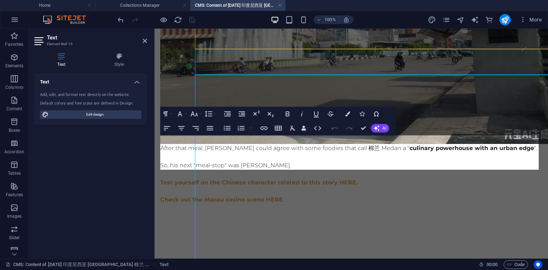
scroll to position [1352, 0]
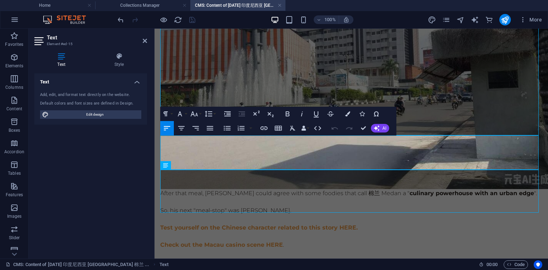
drag, startPoint x: 242, startPoint y: 166, endPoint x: 308, endPoint y: 163, distance: 66.7
click at [308, 206] on p "So, his next "meal-stop" was [PERSON_NAME]." at bounding box center [351, 210] width 382 height 9
click at [348, 198] on p at bounding box center [351, 202] width 382 height 9
click at [340, 206] on p "So, his next "meal-stop" was [PERSON_NAME] ." at bounding box center [351, 210] width 382 height 9
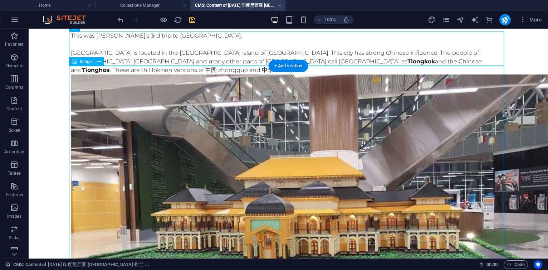
scroll to position [0, 0]
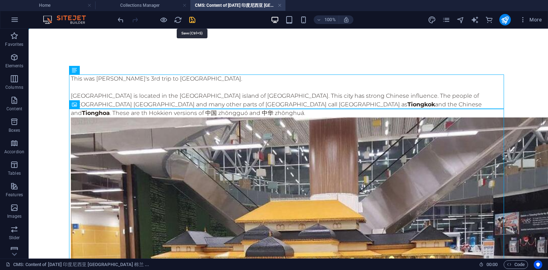
drag, startPoint x: 192, startPoint y: 20, endPoint x: 299, endPoint y: 55, distance: 112.6
click at [192, 20] on icon "save" at bounding box center [192, 20] width 8 height 8
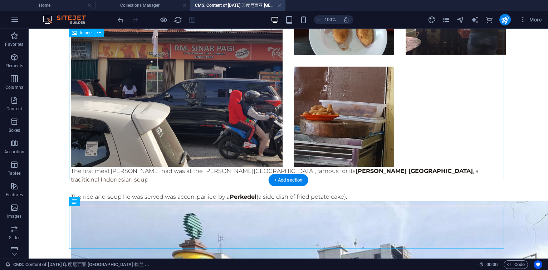
scroll to position [1526, 0]
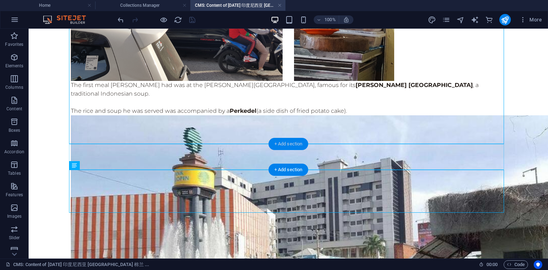
click at [291, 143] on div "+ Add section" at bounding box center [289, 144] width 40 height 12
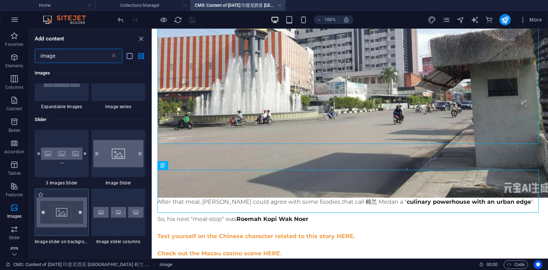
scroll to position [656, 0]
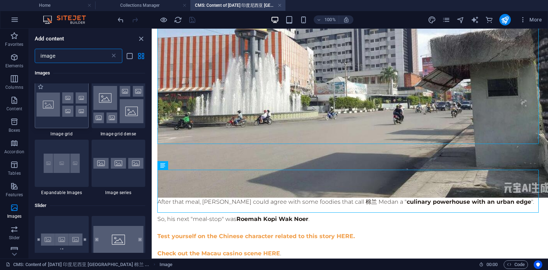
click at [74, 115] on img at bounding box center [62, 104] width 50 height 25
click at [152, 115] on div "Text Text Text Text Text Text Text Text Text Text Text Text Text Image Image Te…" at bounding box center [350, 144] width 397 height 230
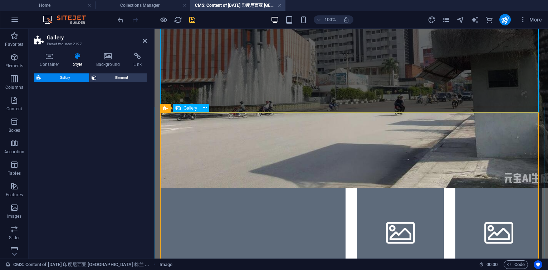
scroll to position [1375, 0]
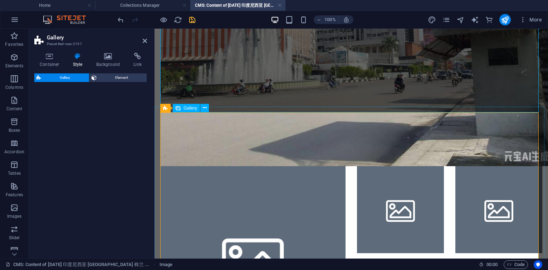
click at [254, 166] on li at bounding box center [252, 258] width 185 height 185
select select "rem"
select select "preset-gallery-v3-grid"
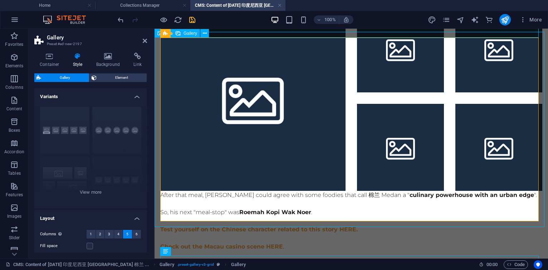
scroll to position [1449, 0]
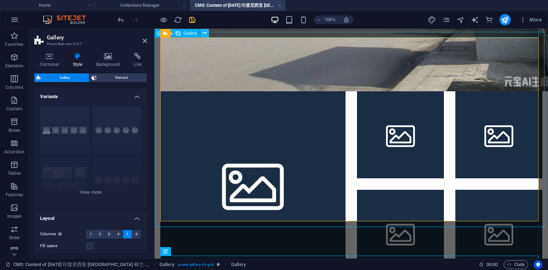
click at [207, 32] on button at bounding box center [204, 33] width 9 height 9
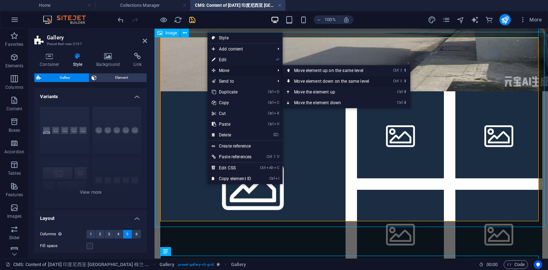
click at [309, 83] on link "Ctrl ⇧ ⬇ Move element down on the same level" at bounding box center [333, 81] width 101 height 11
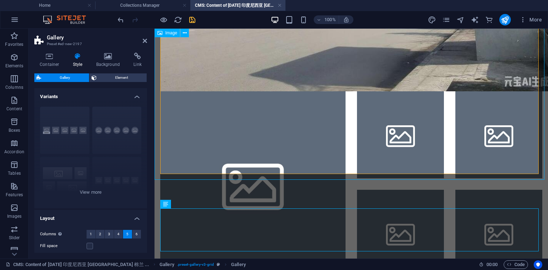
scroll to position [1535, 0]
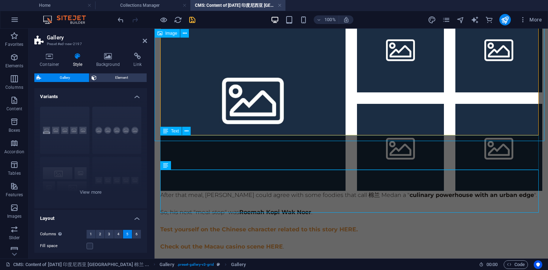
click at [239, 191] on div "After that meal, [PERSON_NAME] could agree with some foodies that call 棉兰 Medan…" at bounding box center [351, 204] width 382 height 26
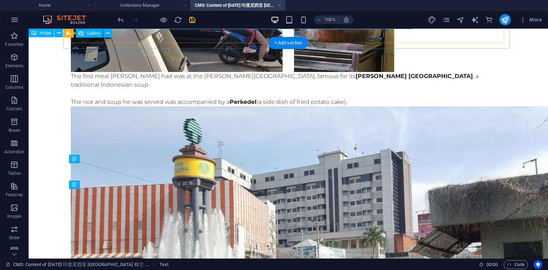
scroll to position [1719, 0]
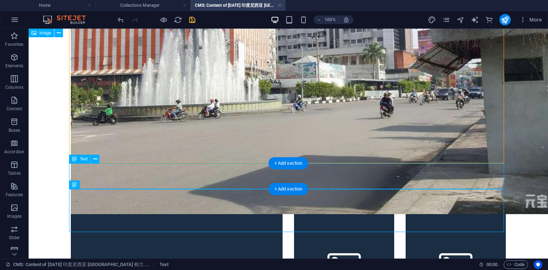
click at [97, 158] on icon at bounding box center [95, 159] width 4 height 8
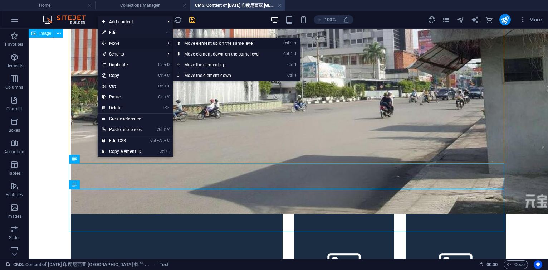
click at [210, 43] on link "Ctrl ⇧ ⬆ Move element up on the same level" at bounding box center [223, 43] width 101 height 11
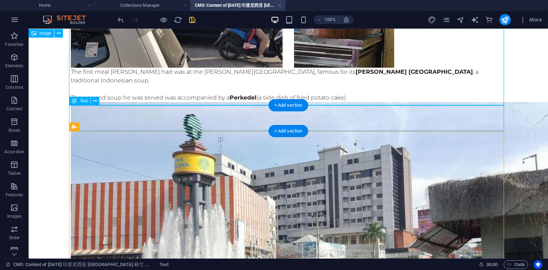
scroll to position [1583, 0]
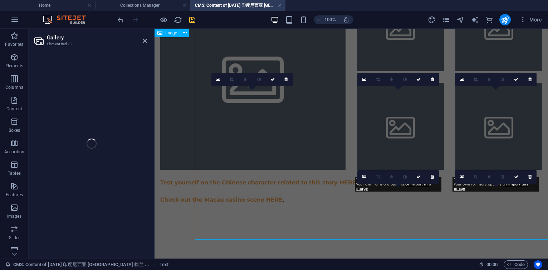
scroll to position [1431, 0]
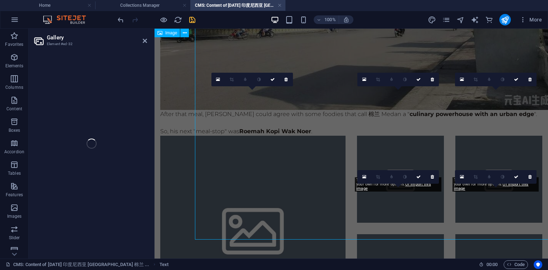
select select "4"
select select "px"
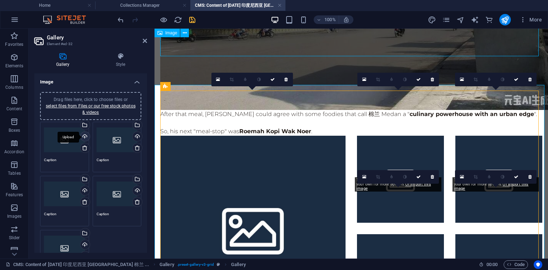
click at [84, 136] on div "Upload" at bounding box center [84, 137] width 11 height 11
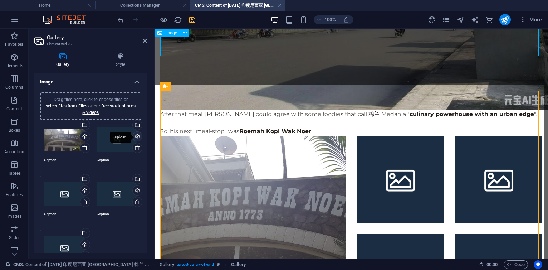
click at [137, 136] on div "Upload" at bounding box center [136, 137] width 11 height 11
click at [86, 190] on div "Upload" at bounding box center [84, 191] width 11 height 11
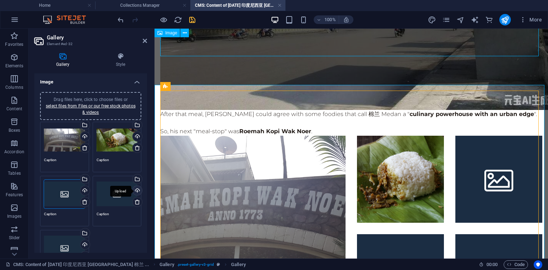
click at [137, 187] on div "Upload" at bounding box center [136, 191] width 11 height 11
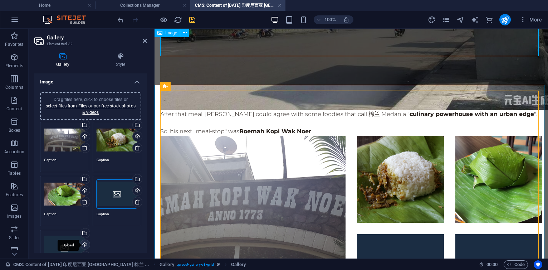
click at [83, 242] on div "Upload" at bounding box center [84, 245] width 11 height 11
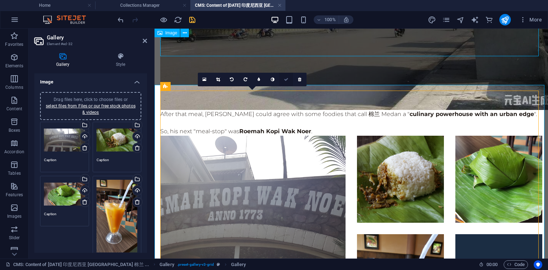
click at [286, 80] on icon at bounding box center [286, 79] width 4 height 4
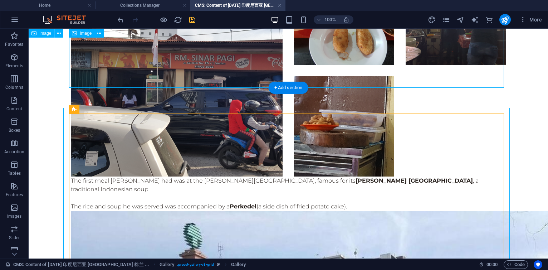
scroll to position [1583, 0]
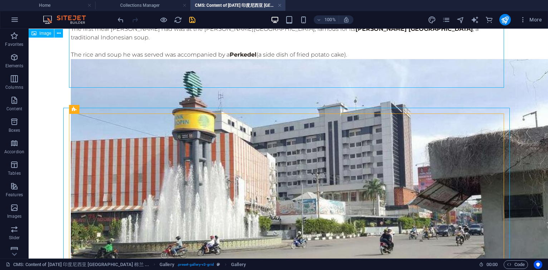
drag, startPoint x: 194, startPoint y: 20, endPoint x: 174, endPoint y: 0, distance: 28.6
click at [194, 20] on icon "save" at bounding box center [192, 20] width 8 height 8
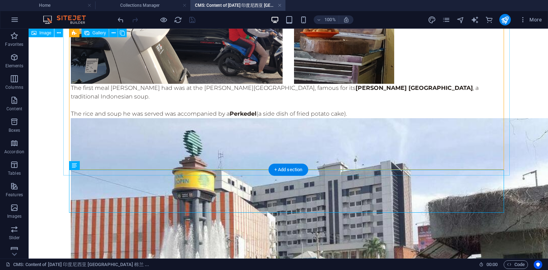
scroll to position [1738, 0]
